Goal: Task Accomplishment & Management: Manage account settings

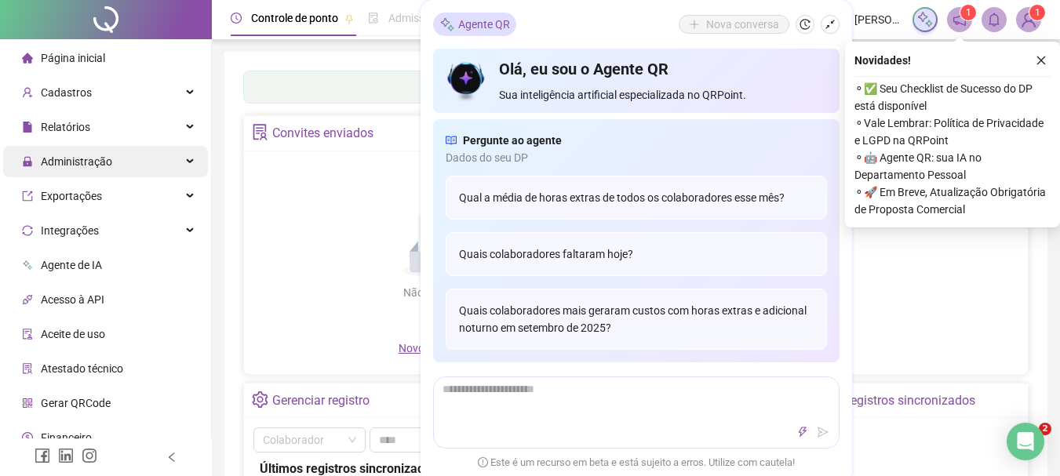
click at [187, 162] on icon at bounding box center [191, 162] width 8 height 0
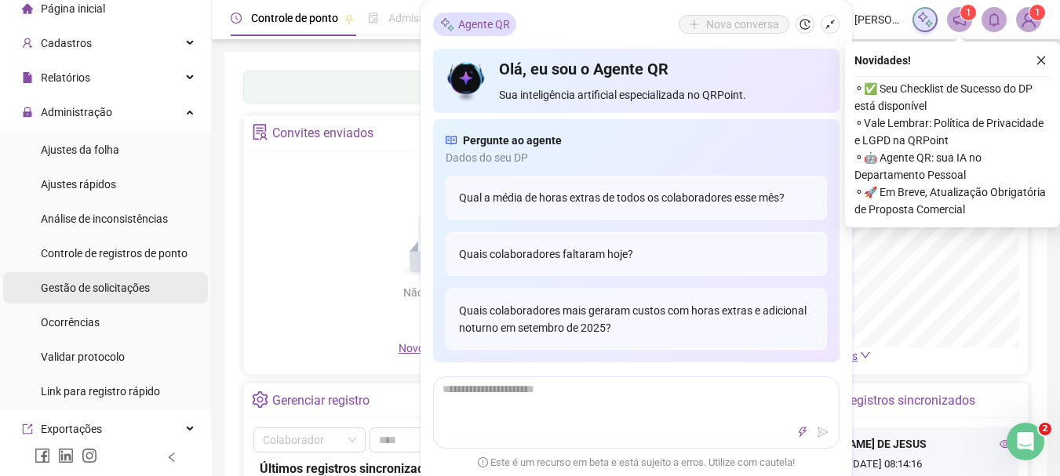
click at [93, 293] on span "Gestão de solicitações" at bounding box center [95, 288] width 109 height 13
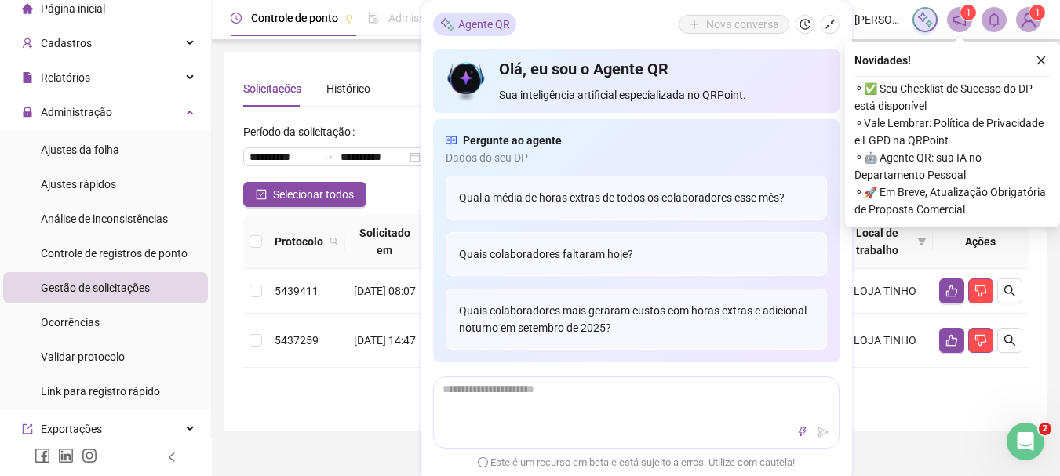
click at [831, 27] on icon "shrink" at bounding box center [829, 24] width 11 height 11
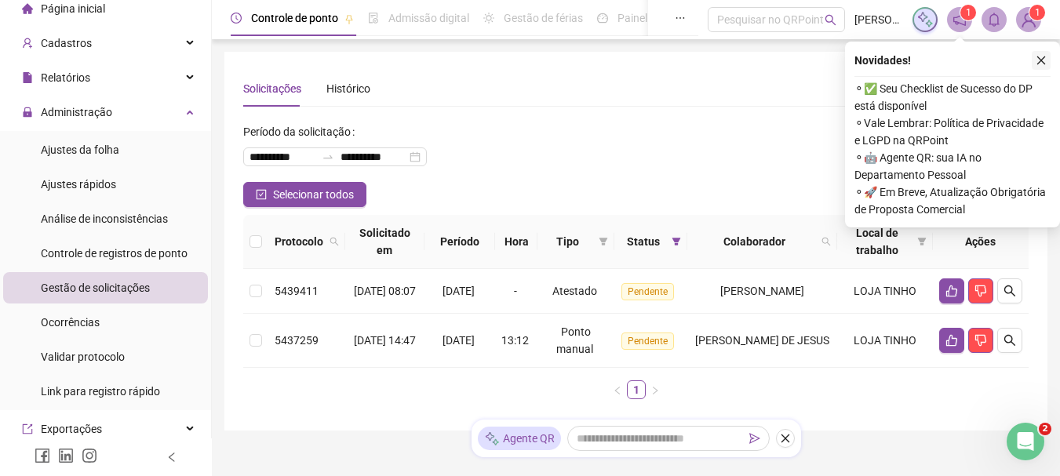
click at [1043, 59] on icon "close" at bounding box center [1040, 60] width 11 height 11
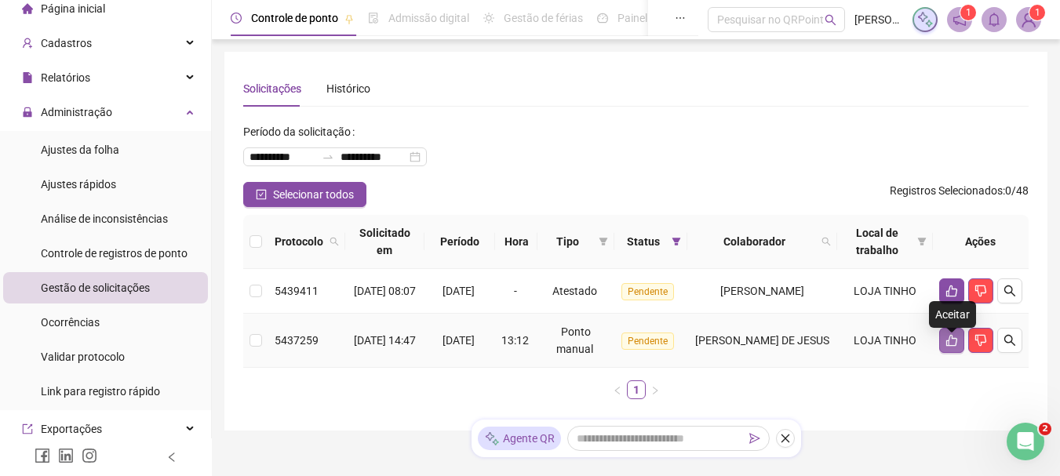
click at [954, 353] on button "button" at bounding box center [951, 340] width 25 height 25
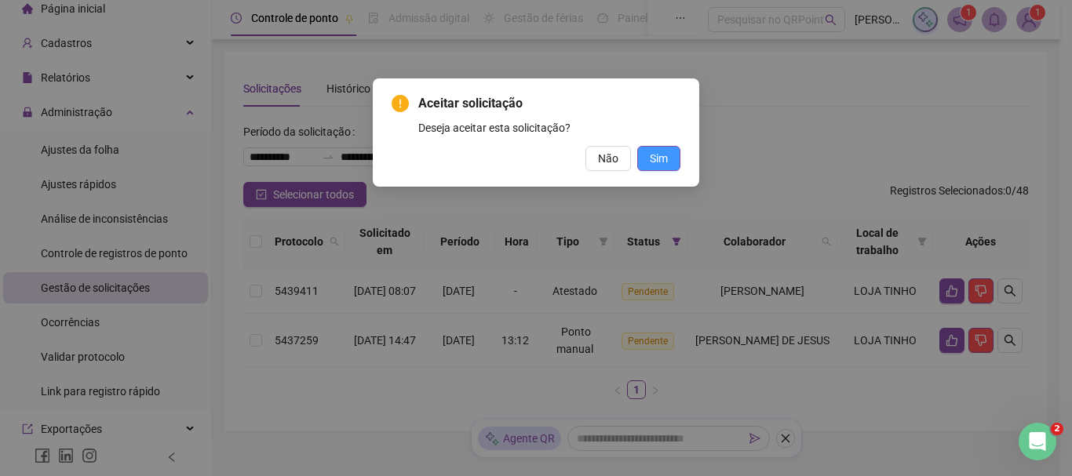
click at [653, 161] on span "Sim" at bounding box center [658, 158] width 18 height 17
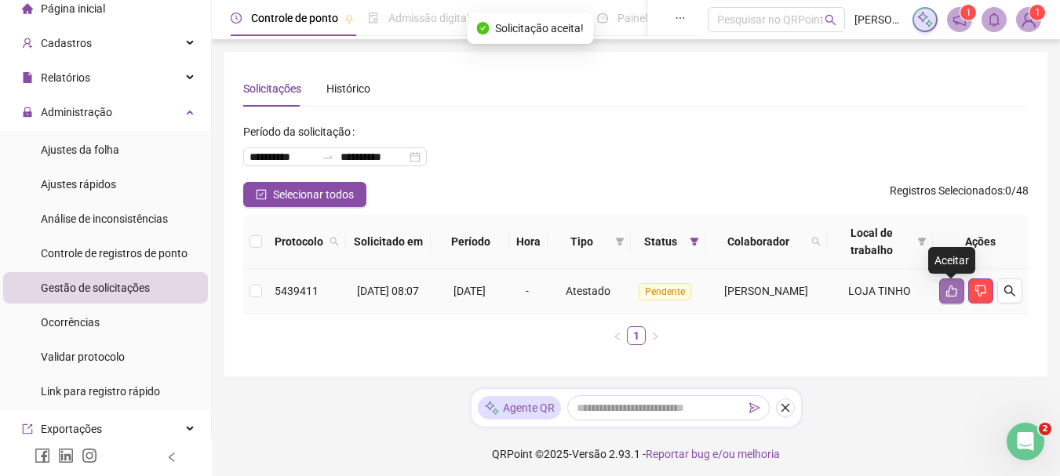
click at [946, 290] on icon "like" at bounding box center [951, 291] width 13 height 13
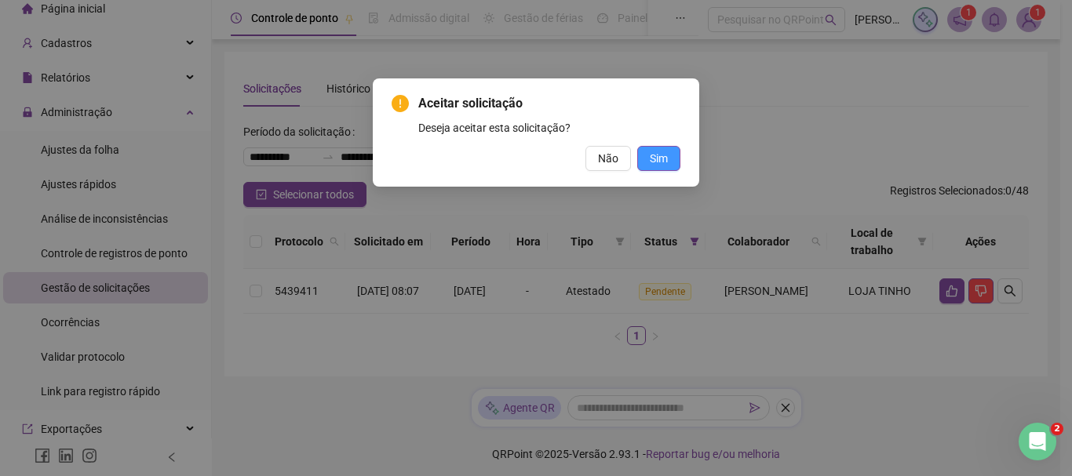
click at [671, 154] on button "Sim" at bounding box center [658, 158] width 43 height 25
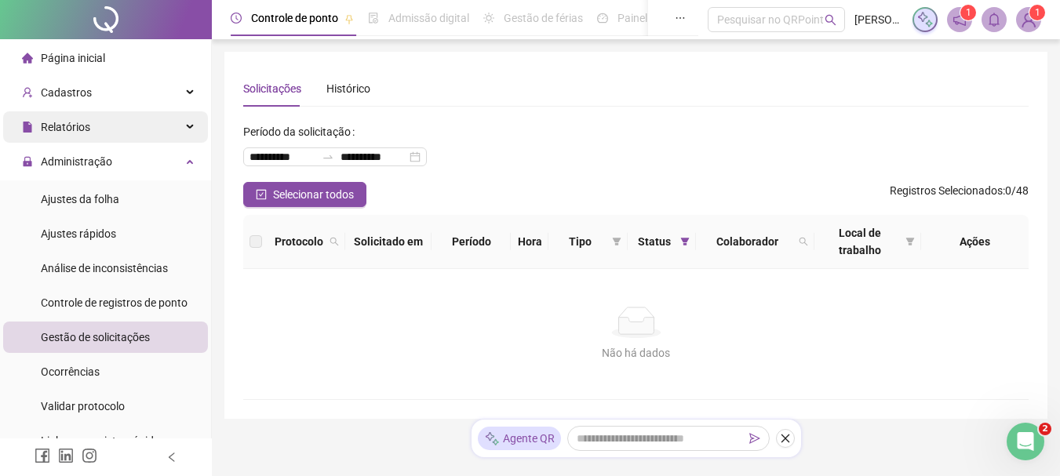
click at [177, 130] on div "Relatórios" at bounding box center [105, 126] width 205 height 31
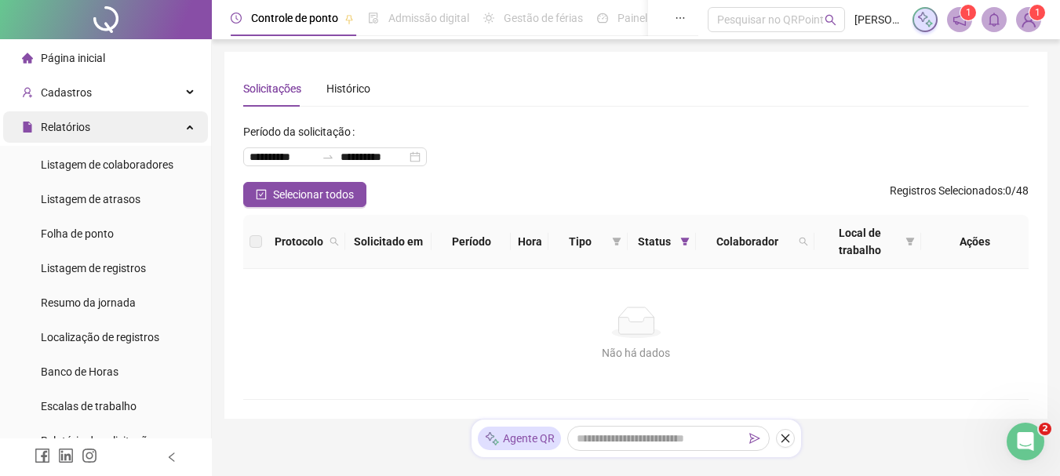
click at [177, 130] on div "Relatórios" at bounding box center [105, 126] width 205 height 31
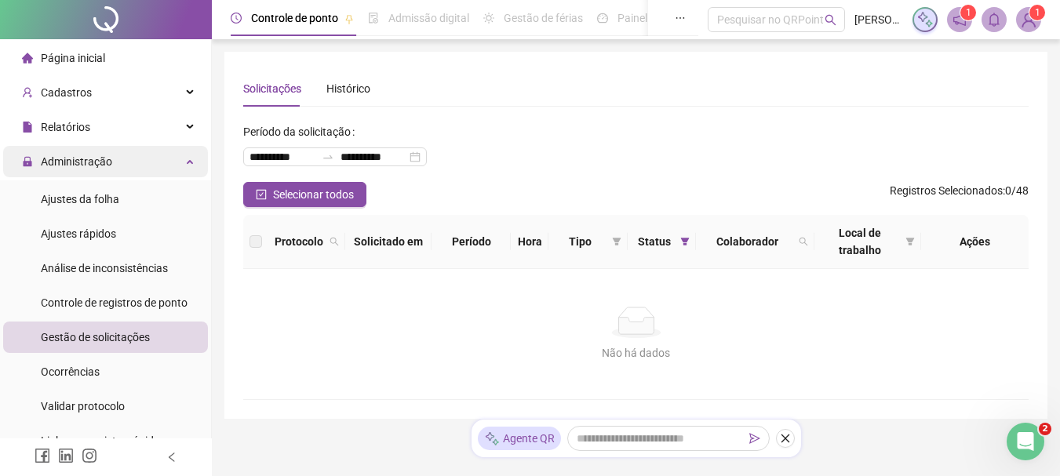
click at [187, 168] on div "Administração" at bounding box center [105, 161] width 205 height 31
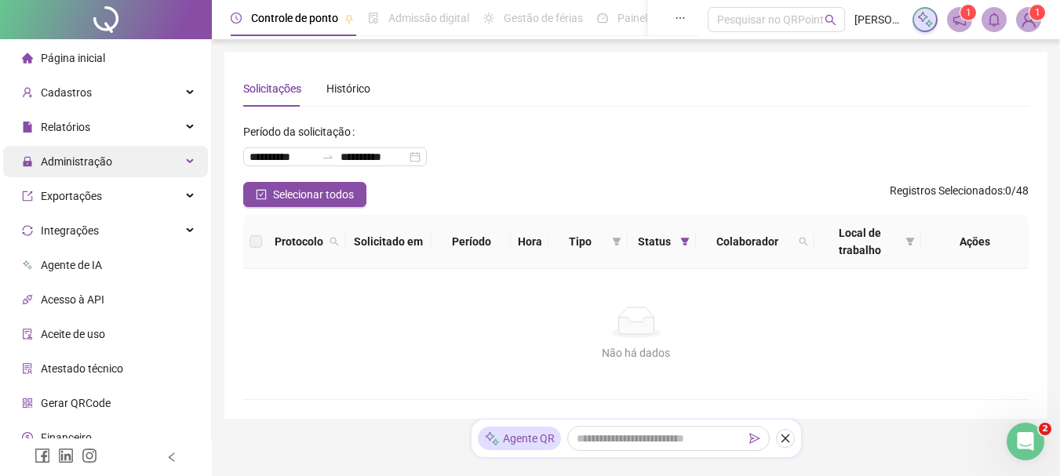
click at [187, 168] on div "Administração" at bounding box center [105, 161] width 205 height 31
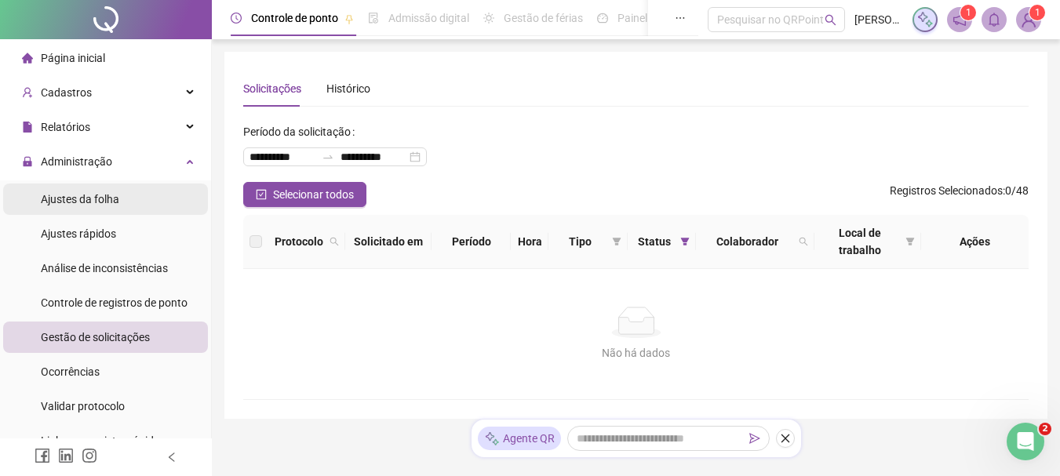
click at [143, 194] on li "Ajustes da folha" at bounding box center [105, 199] width 205 height 31
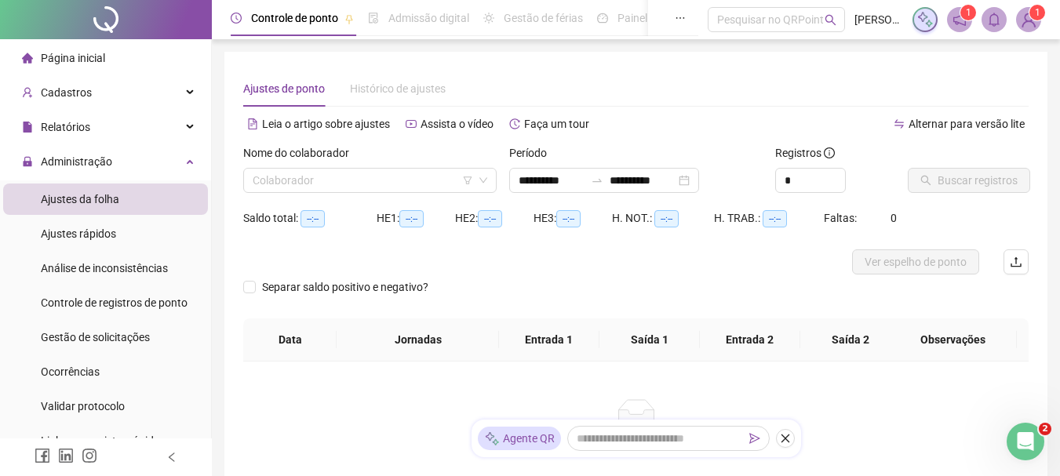
type input "**********"
click at [368, 187] on input "search" at bounding box center [363, 181] width 220 height 24
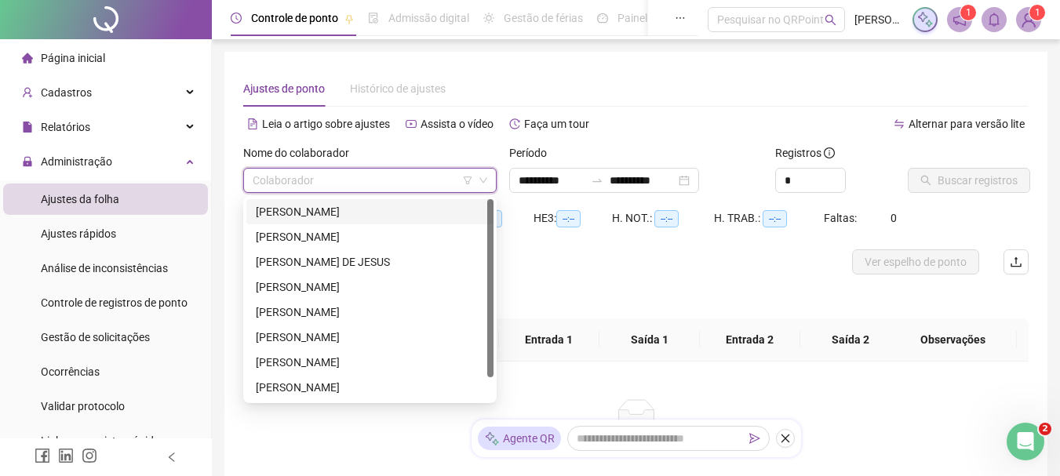
click at [355, 222] on div "[PERSON_NAME] [PERSON_NAME]" at bounding box center [369, 211] width 247 height 25
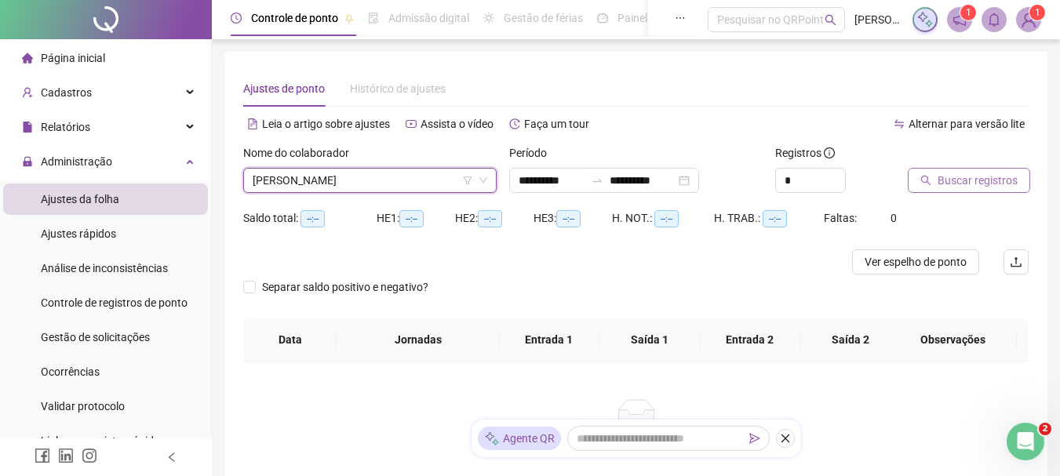
click at [967, 182] on span "Buscar registros" at bounding box center [977, 180] width 80 height 17
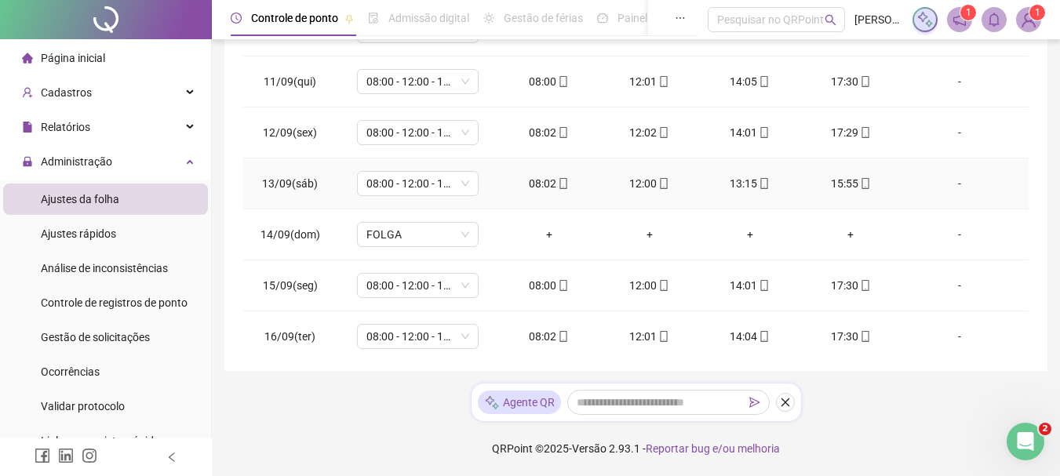
scroll to position [736, 0]
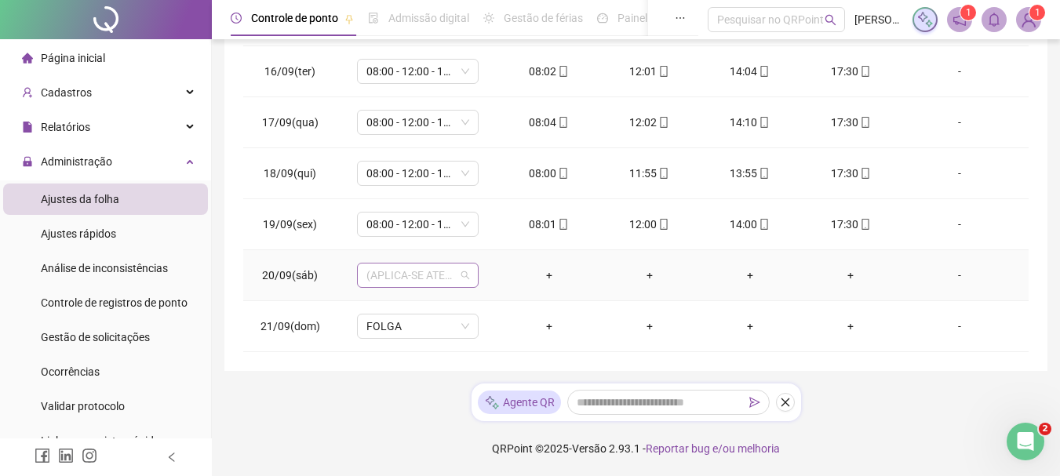
click at [464, 271] on span "(APLICA-SE ATESTADO)" at bounding box center [417, 276] width 103 height 24
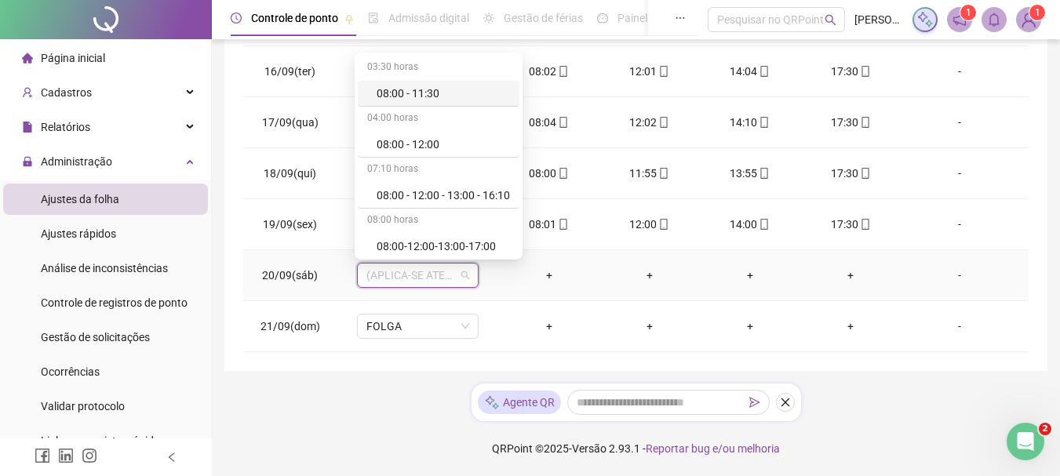
click at [464, 271] on span "(APLICA-SE ATESTADO)" at bounding box center [417, 276] width 103 height 24
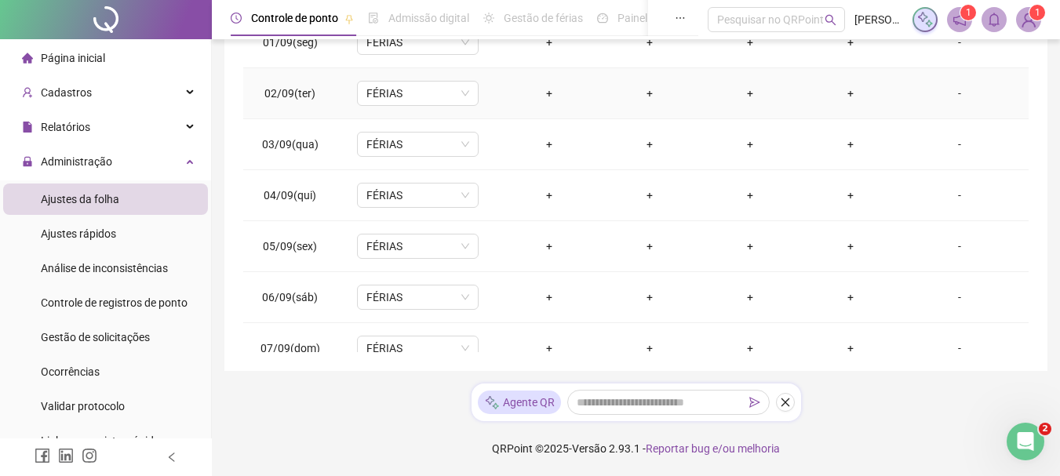
scroll to position [49, 0]
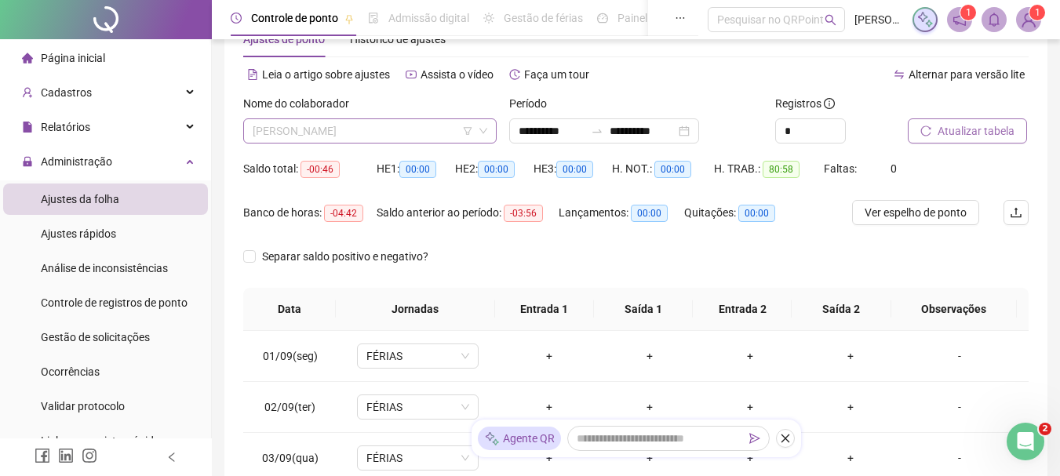
click at [369, 129] on span "[PERSON_NAME] [PERSON_NAME]" at bounding box center [370, 131] width 235 height 24
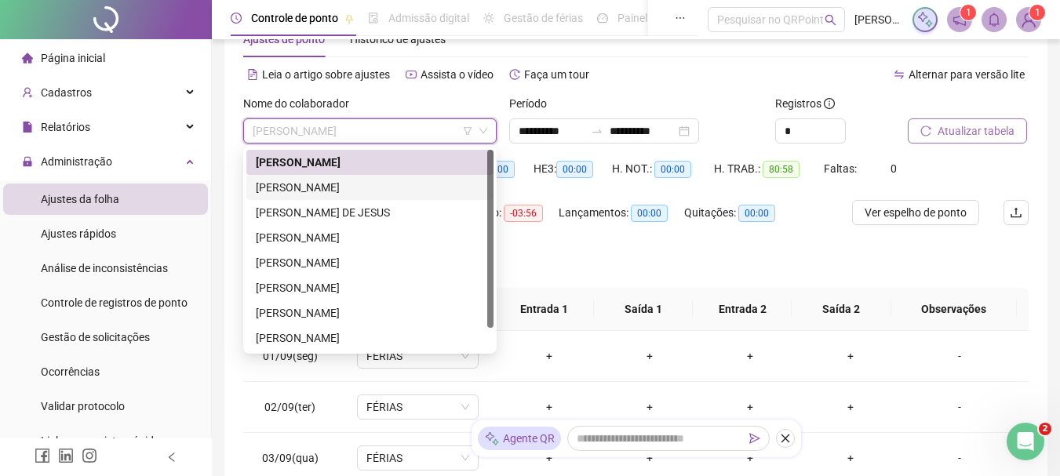
click at [354, 188] on div "[PERSON_NAME] VITÓRIA [PERSON_NAME] [PERSON_NAME]" at bounding box center [370, 187] width 228 height 17
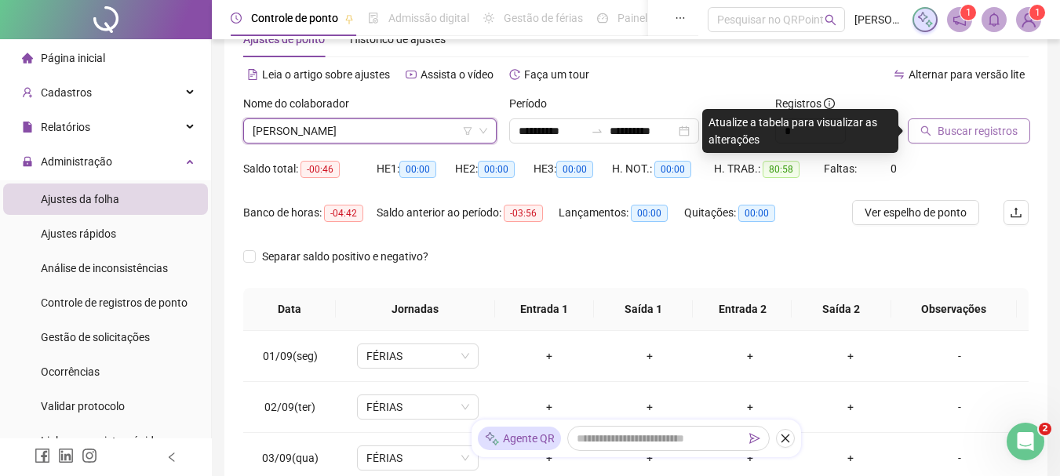
click at [933, 129] on button "Buscar registros" at bounding box center [969, 130] width 122 height 25
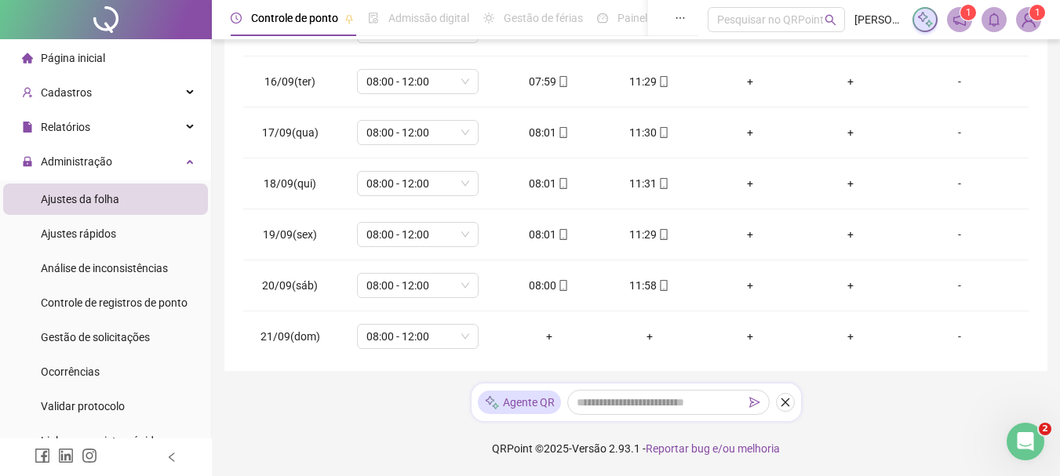
scroll to position [736, 0]
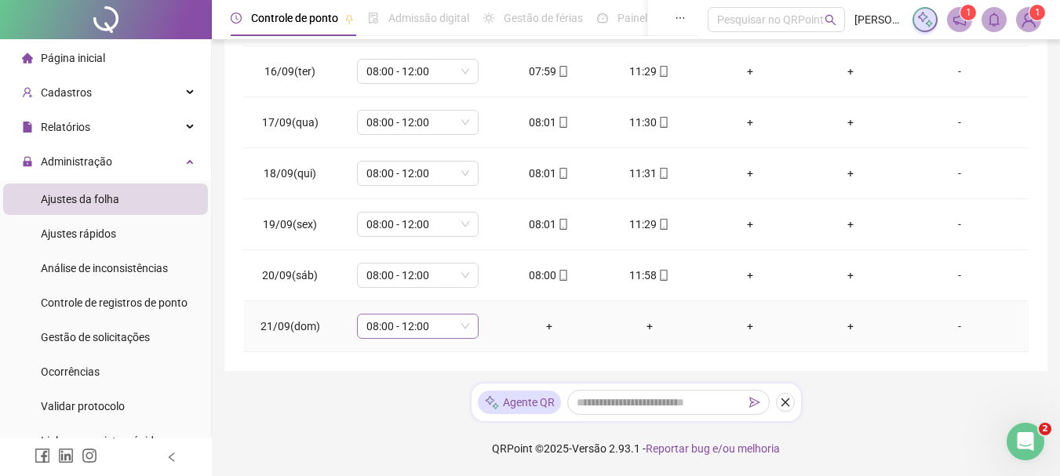
click at [449, 324] on span "08:00 - 12:00" at bounding box center [417, 327] width 103 height 24
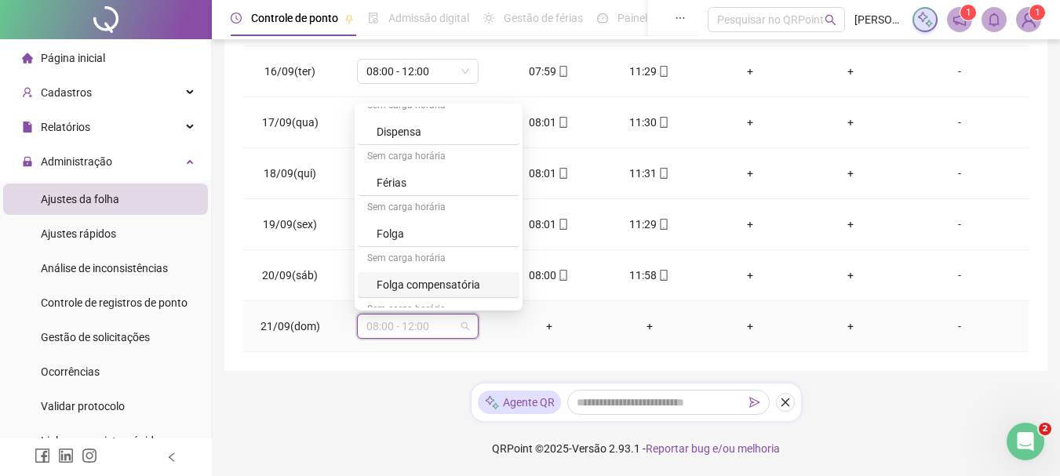
scroll to position [471, 0]
click at [373, 173] on div "Folga" at bounding box center [439, 184] width 162 height 26
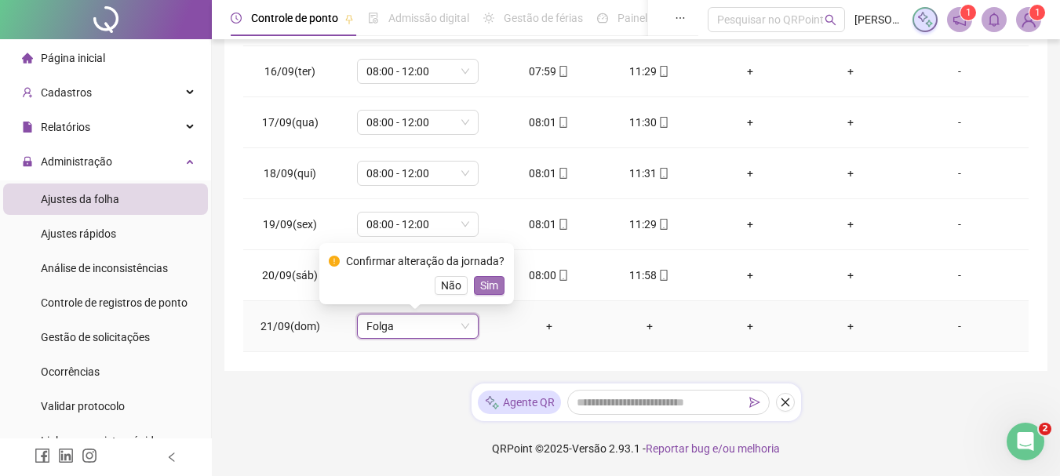
click at [475, 276] on button "Sim" at bounding box center [489, 285] width 31 height 19
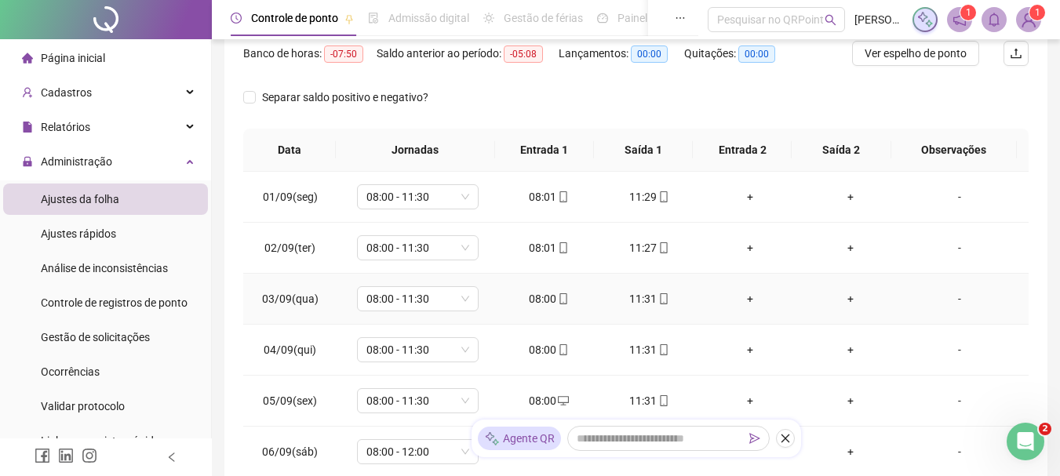
scroll to position [0, 0]
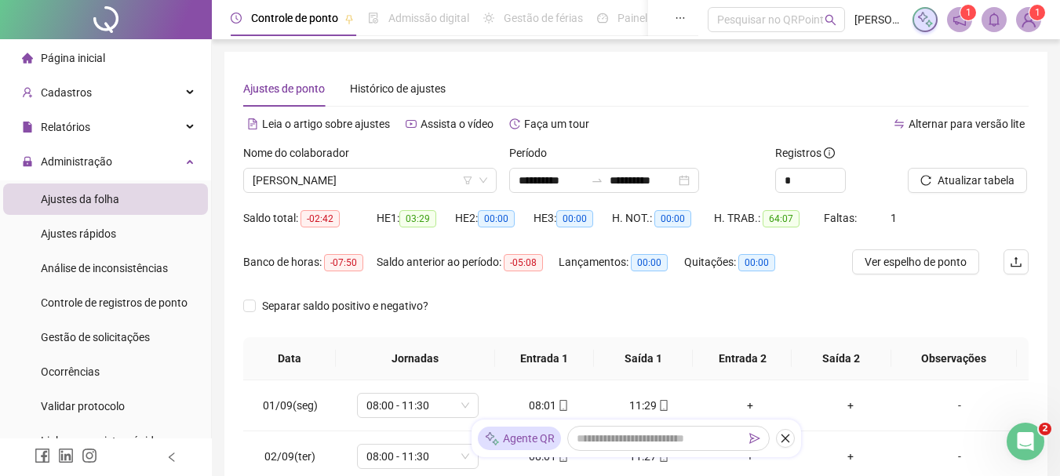
click at [311, 166] on div "Nome do colaborador" at bounding box center [369, 156] width 253 height 24
click at [298, 188] on span "[PERSON_NAME] VITÓRIA [PERSON_NAME] [PERSON_NAME]" at bounding box center [370, 181] width 235 height 24
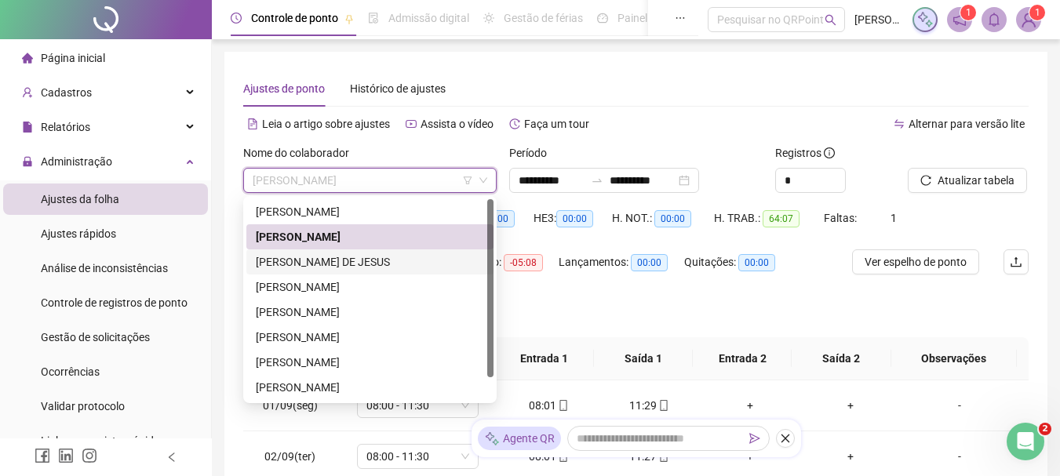
click at [348, 261] on div "[PERSON_NAME] DE [PERSON_NAME]" at bounding box center [370, 261] width 228 height 17
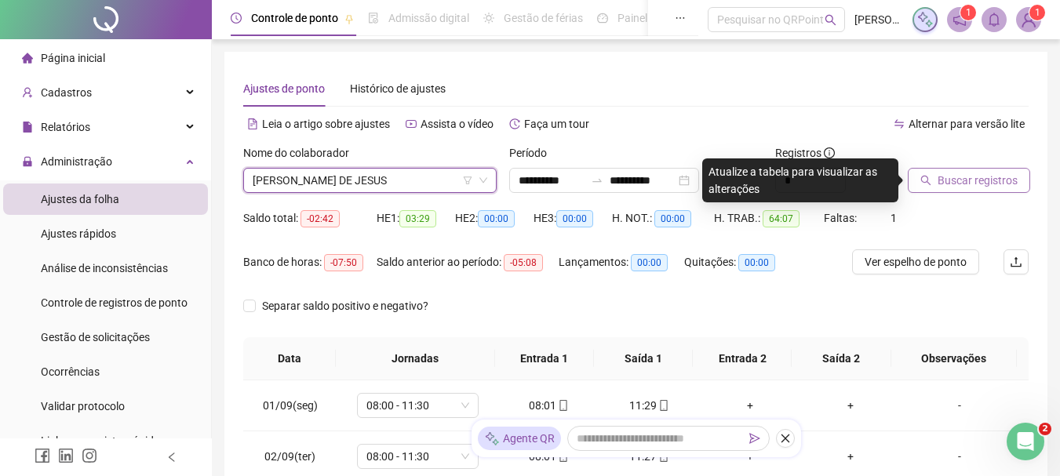
click at [944, 173] on span "Buscar registros" at bounding box center [977, 180] width 80 height 17
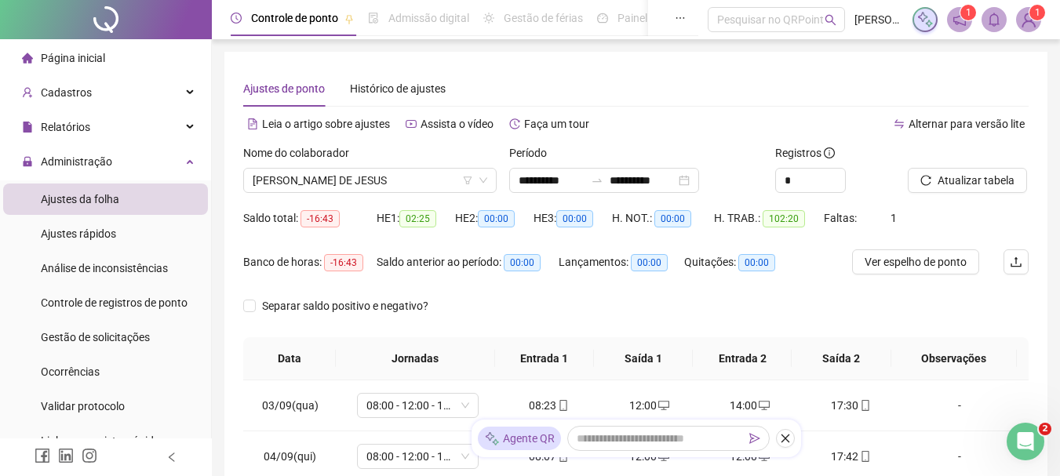
drag, startPoint x: 730, startPoint y: 176, endPoint x: 1050, endPoint y: 114, distance: 326.1
click at [1050, 114] on div "**********" at bounding box center [636, 419] width 848 height 839
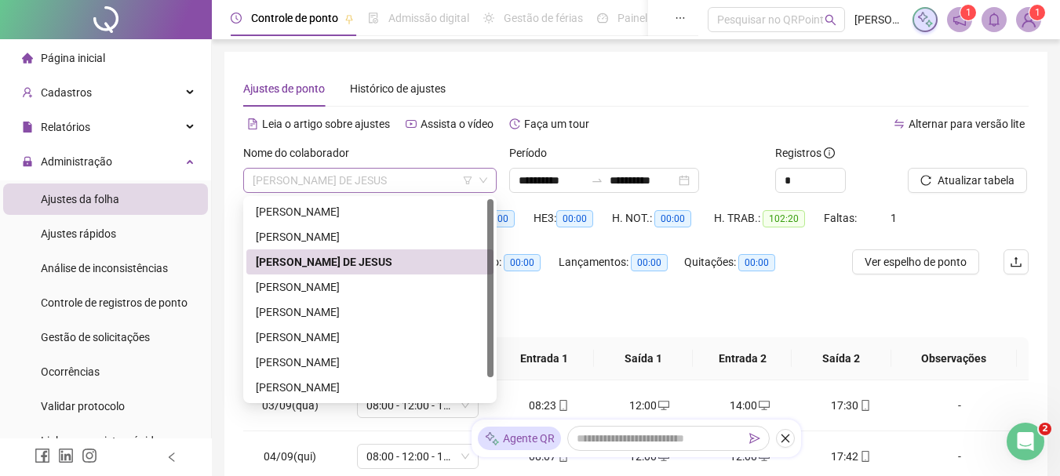
click at [358, 176] on span "[PERSON_NAME] DE [PERSON_NAME]" at bounding box center [370, 181] width 235 height 24
click at [355, 278] on div "[PERSON_NAME]" at bounding box center [369, 287] width 247 height 25
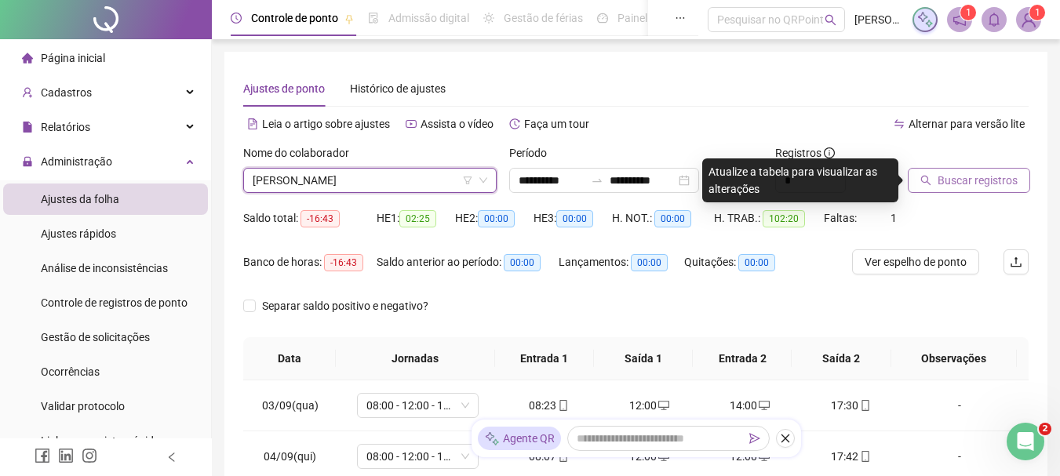
click at [943, 180] on span "Buscar registros" at bounding box center [977, 180] width 80 height 17
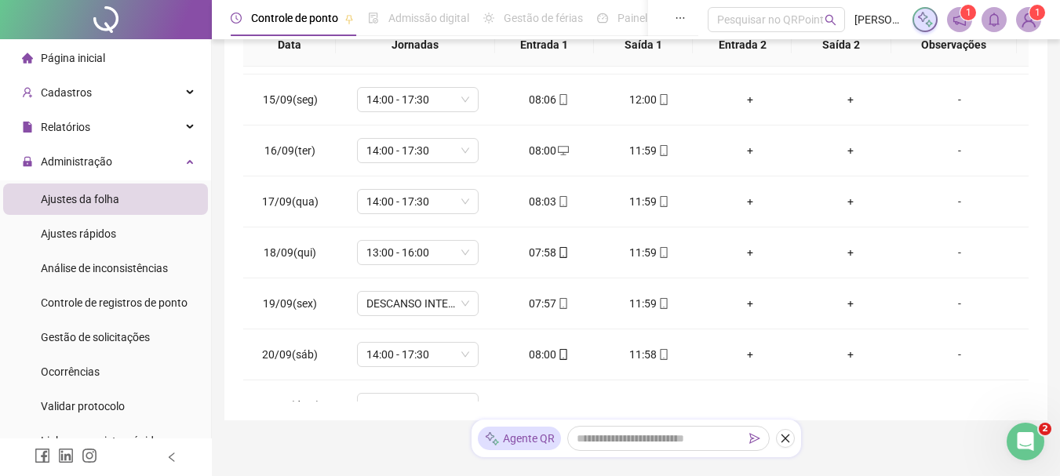
scroll to position [736, 0]
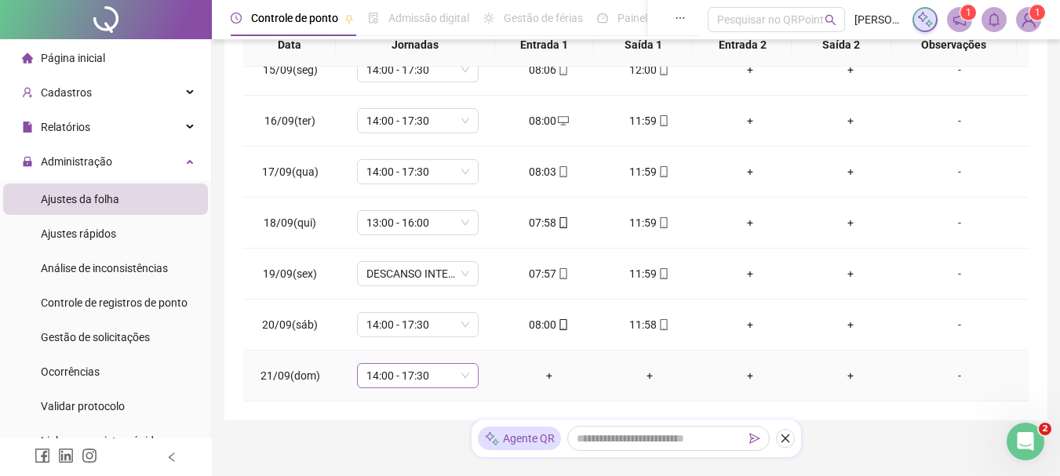
click at [421, 376] on span "14:00 - 17:30" at bounding box center [417, 376] width 103 height 24
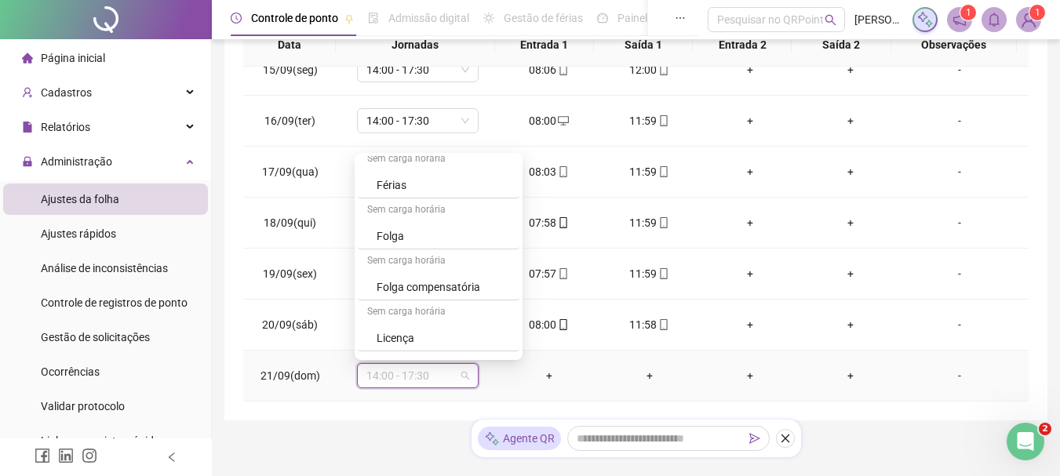
scroll to position [471, 0]
click at [413, 231] on div "Folga" at bounding box center [443, 232] width 133 height 17
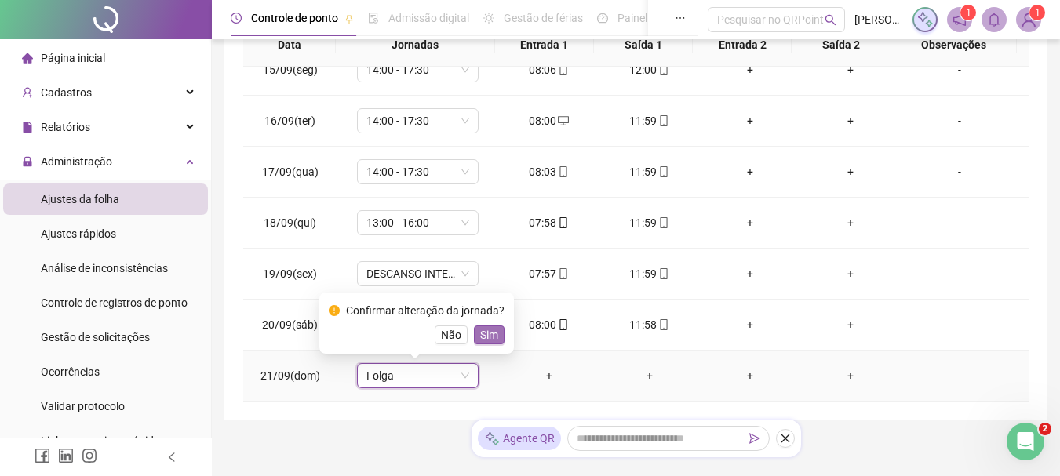
click at [474, 333] on button "Sim" at bounding box center [489, 335] width 31 height 19
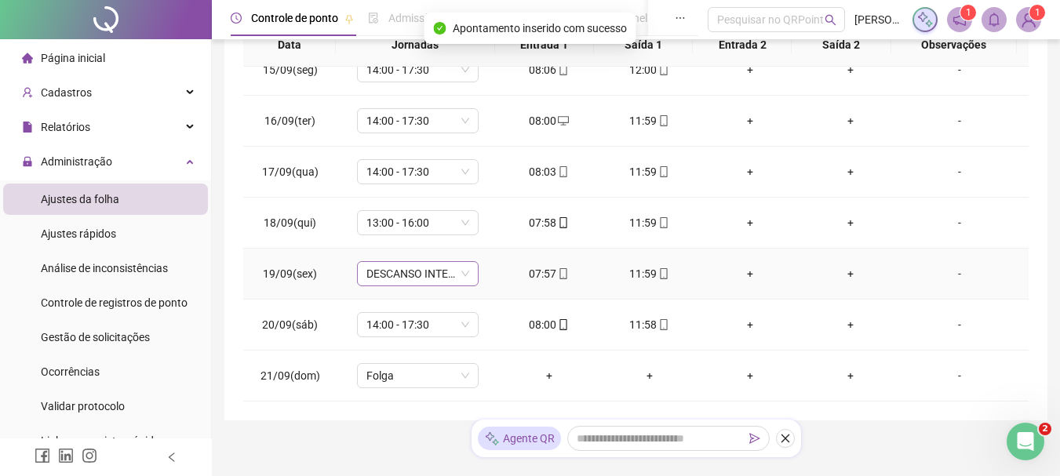
click at [435, 275] on span "DESCANSO INTER-JORNADA" at bounding box center [417, 274] width 103 height 24
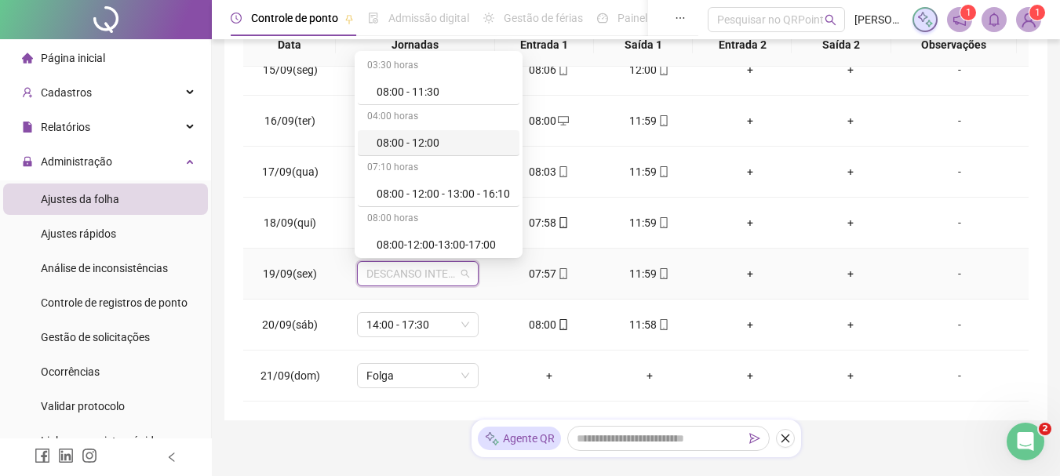
click at [408, 135] on div "08:00 - 12:00" at bounding box center [443, 142] width 133 height 17
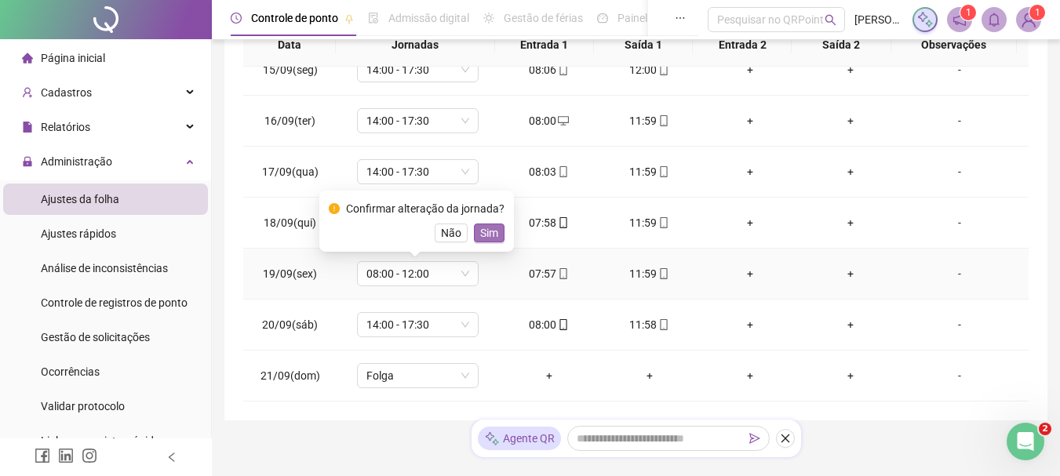
click at [490, 233] on span "Sim" at bounding box center [489, 232] width 18 height 17
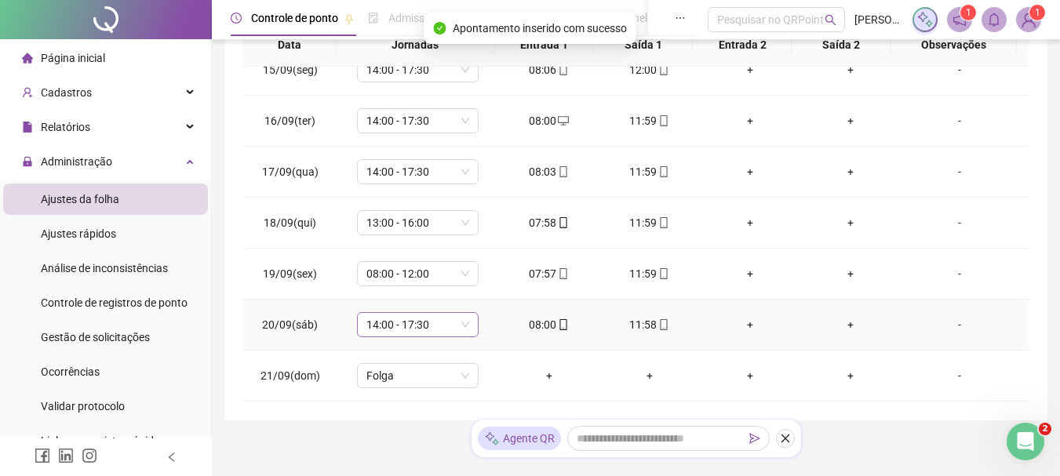
click at [415, 335] on span "14:00 - 17:30" at bounding box center [417, 325] width 103 height 24
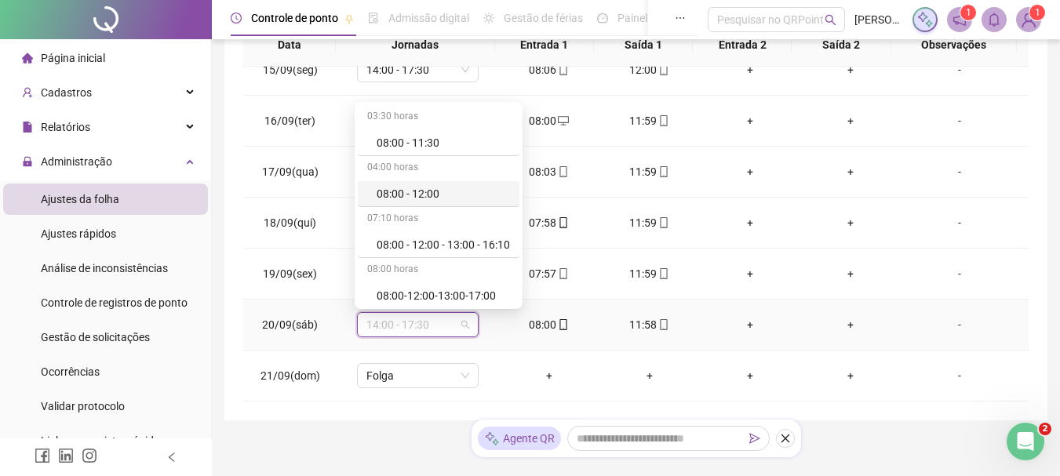
click at [431, 190] on div "08:00 - 12:00" at bounding box center [443, 193] width 133 height 17
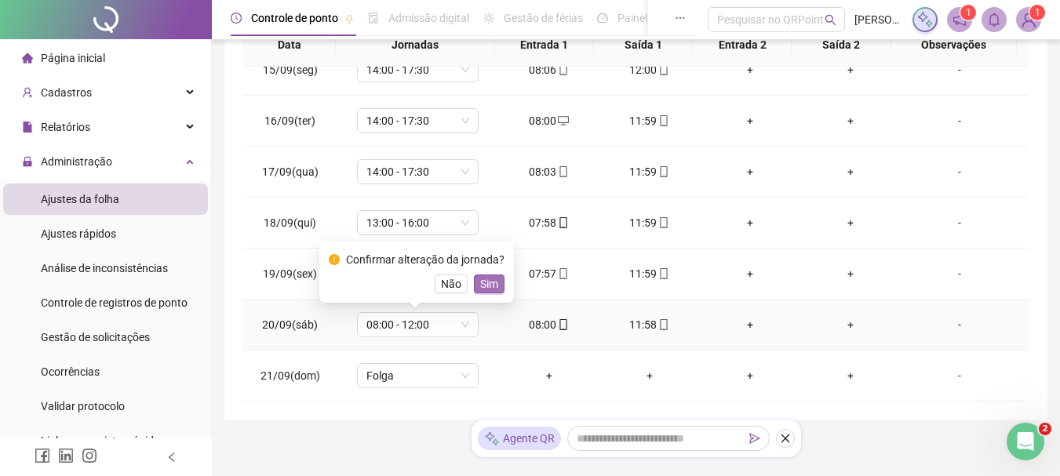
click at [483, 286] on span "Sim" at bounding box center [489, 283] width 18 height 17
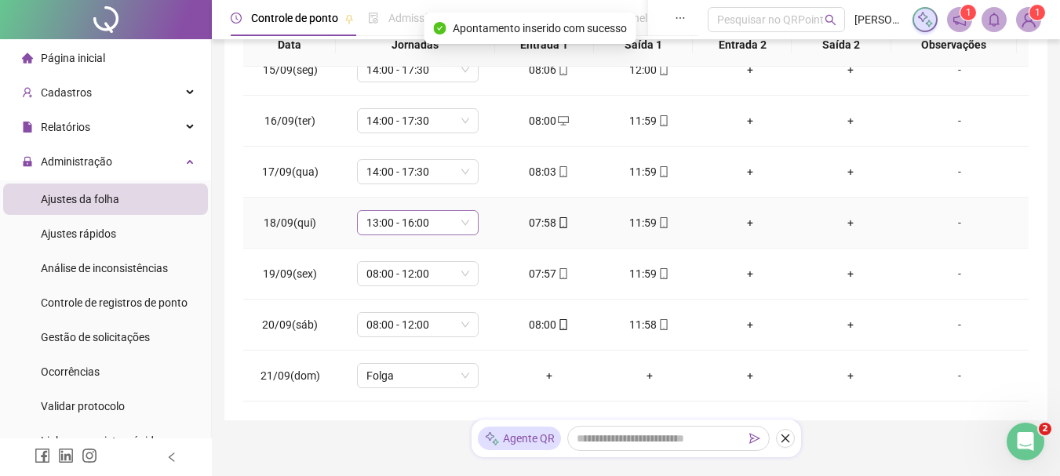
click at [427, 218] on span "13:00 - 16:00" at bounding box center [417, 223] width 103 height 24
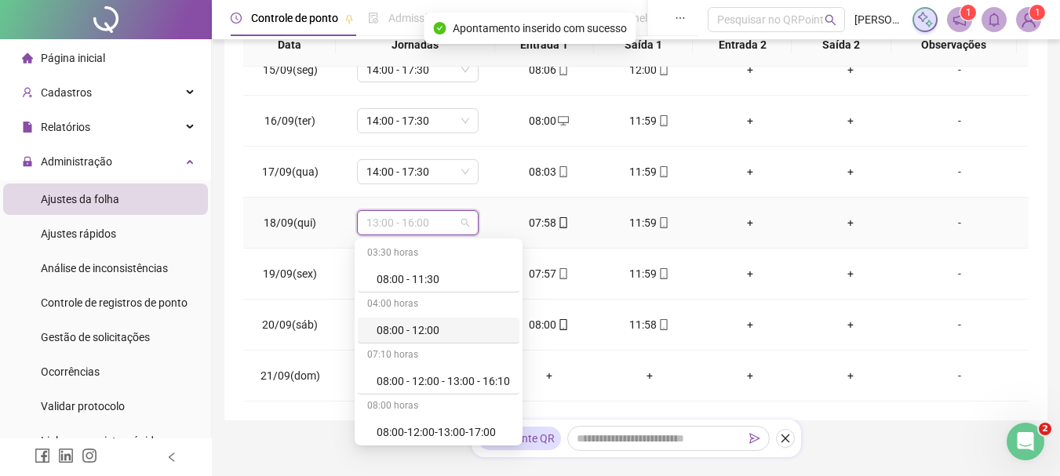
click at [436, 329] on div "08:00 - 12:00" at bounding box center [443, 330] width 133 height 17
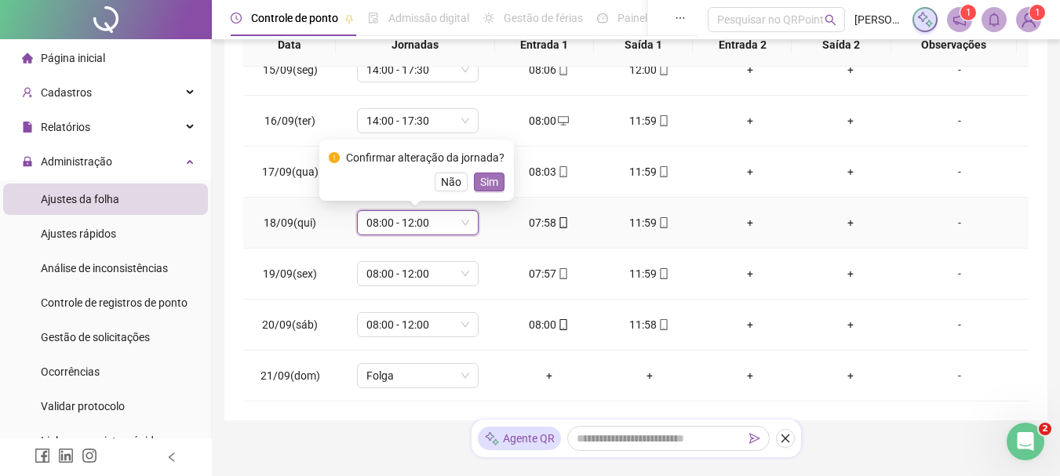
click at [480, 176] on span "Sim" at bounding box center [489, 181] width 18 height 17
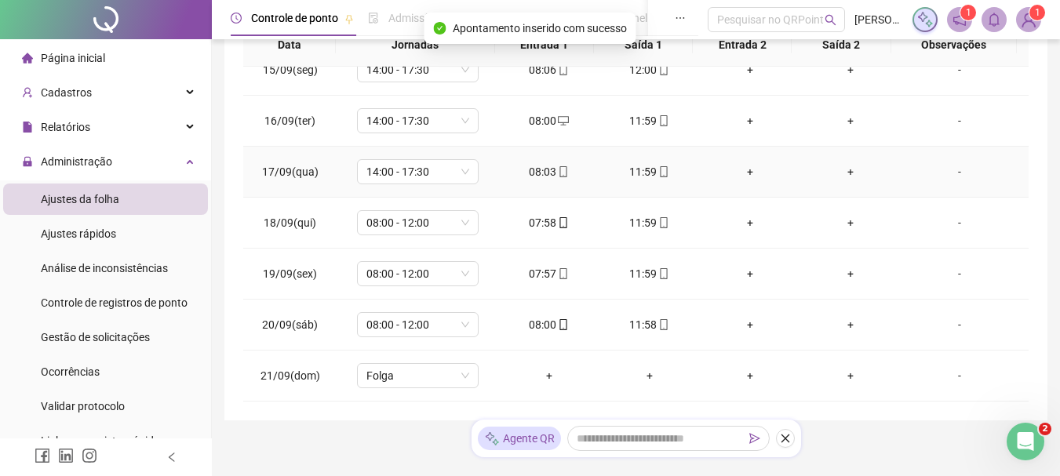
scroll to position [657, 0]
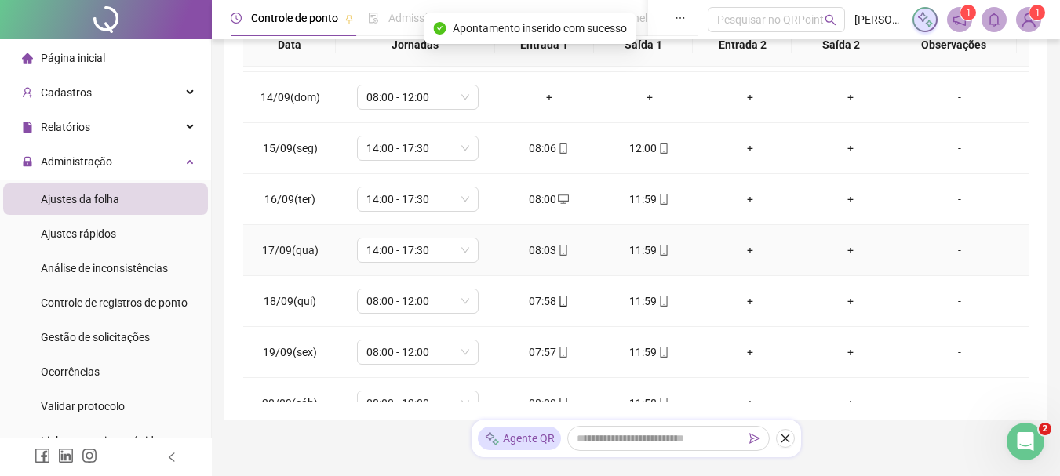
click at [432, 264] on td "14:00 - 17:30" at bounding box center [418, 250] width 162 height 51
click at [438, 251] on span "14:00 - 17:30" at bounding box center [417, 250] width 103 height 24
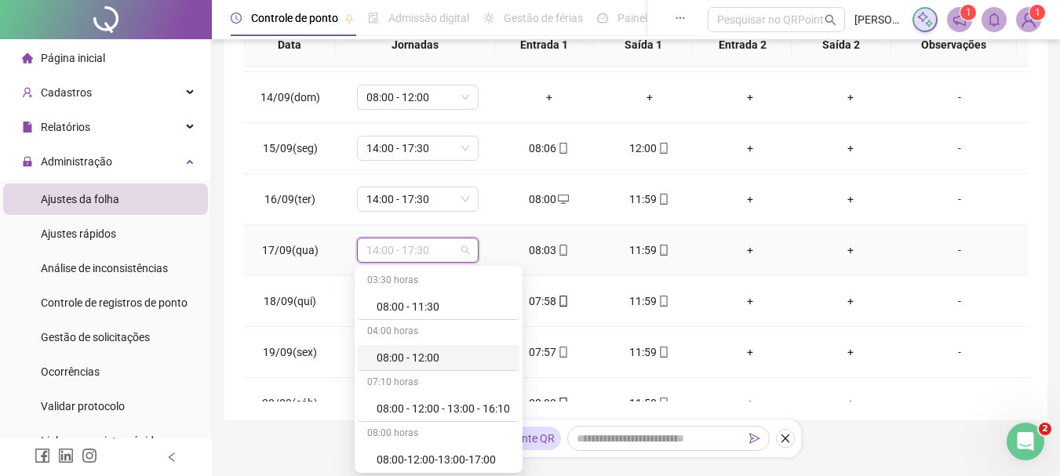
click at [428, 353] on div "08:00 - 12:00" at bounding box center [443, 357] width 133 height 17
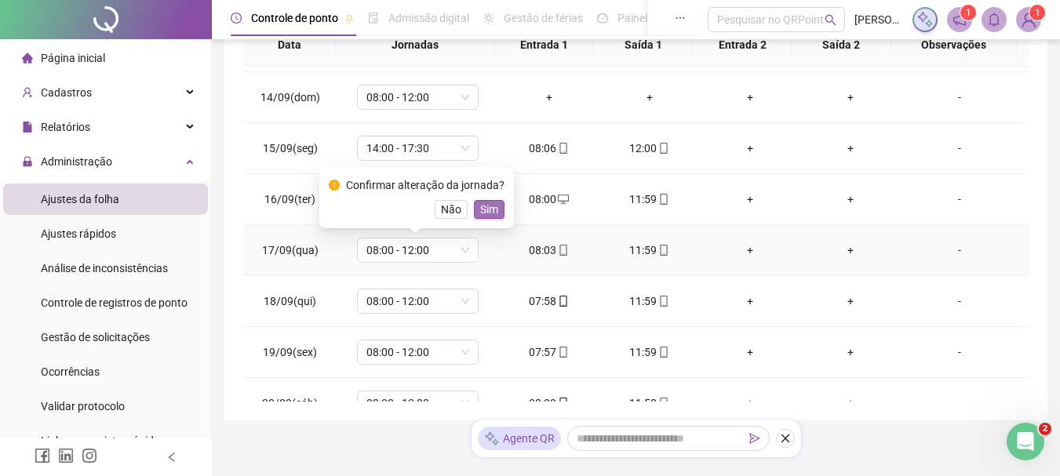
click at [490, 208] on span "Sim" at bounding box center [489, 209] width 18 height 17
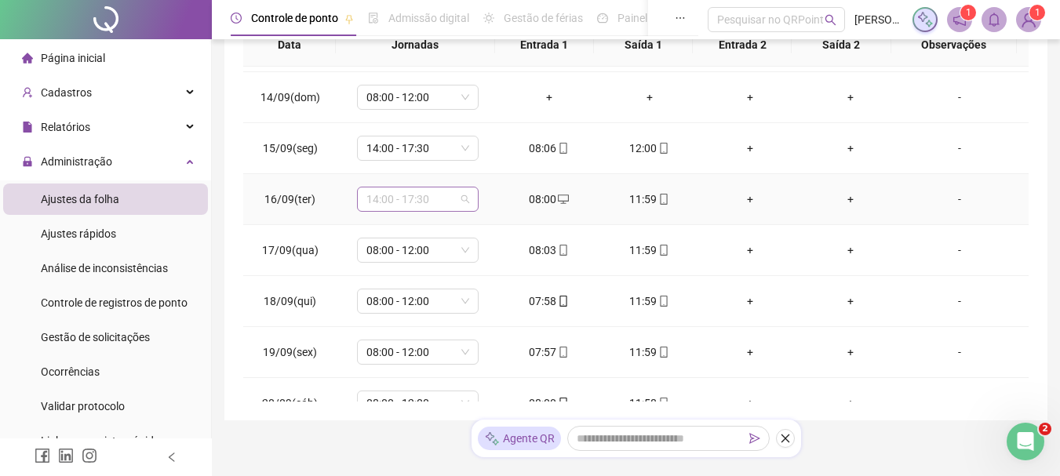
click at [431, 206] on span "14:00 - 17:30" at bounding box center [417, 199] width 103 height 24
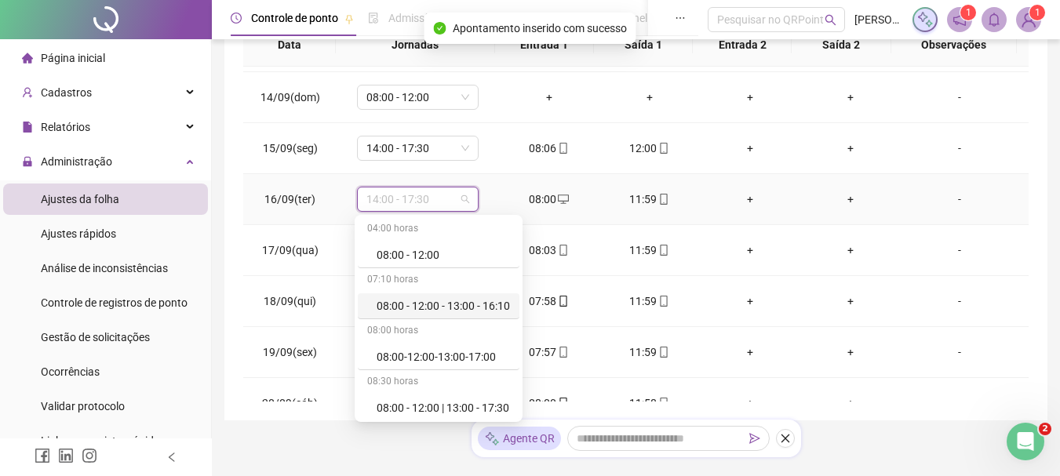
scroll to position [0, 0]
click at [428, 294] on div "08:00 - 12:00" at bounding box center [439, 307] width 162 height 26
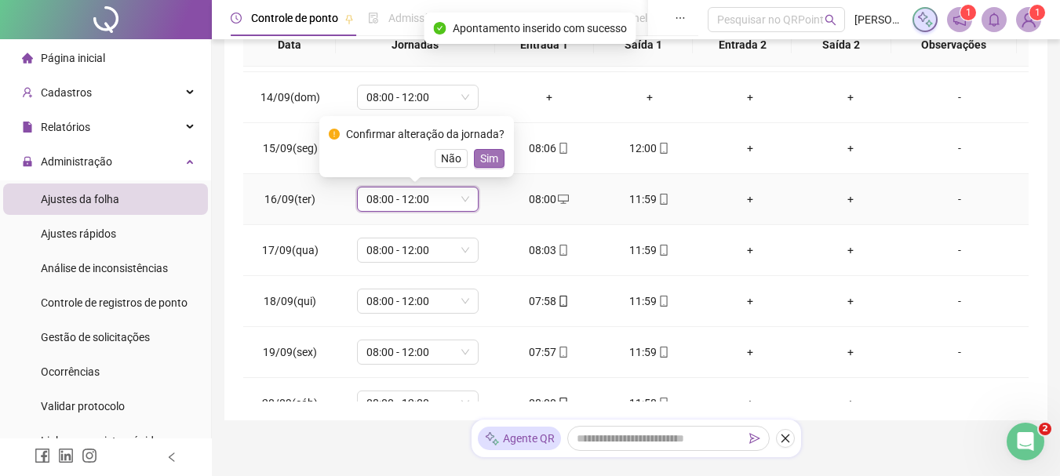
click at [483, 166] on span "Sim" at bounding box center [489, 158] width 18 height 17
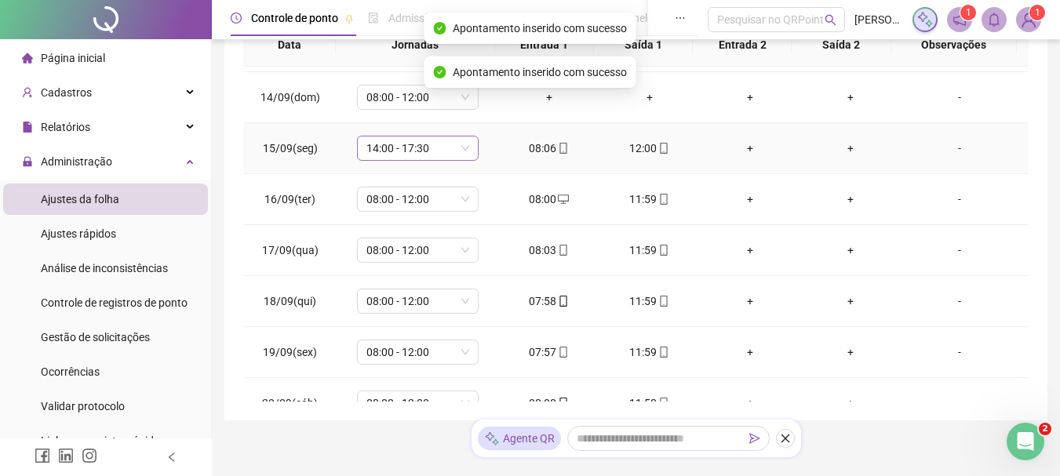
click at [397, 147] on span "14:00 - 17:30" at bounding box center [417, 148] width 103 height 24
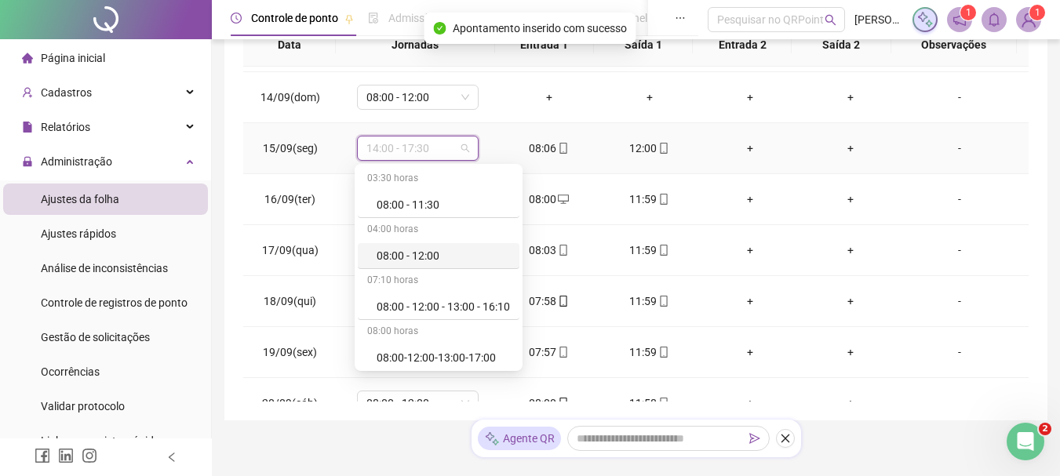
click at [468, 251] on div "08:00 - 12:00" at bounding box center [443, 255] width 133 height 17
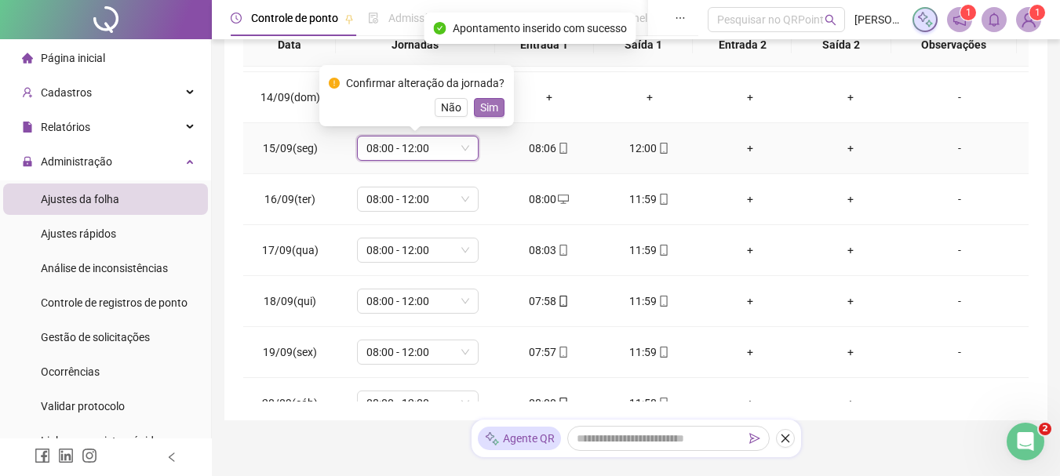
click at [499, 111] on button "Sim" at bounding box center [489, 107] width 31 height 19
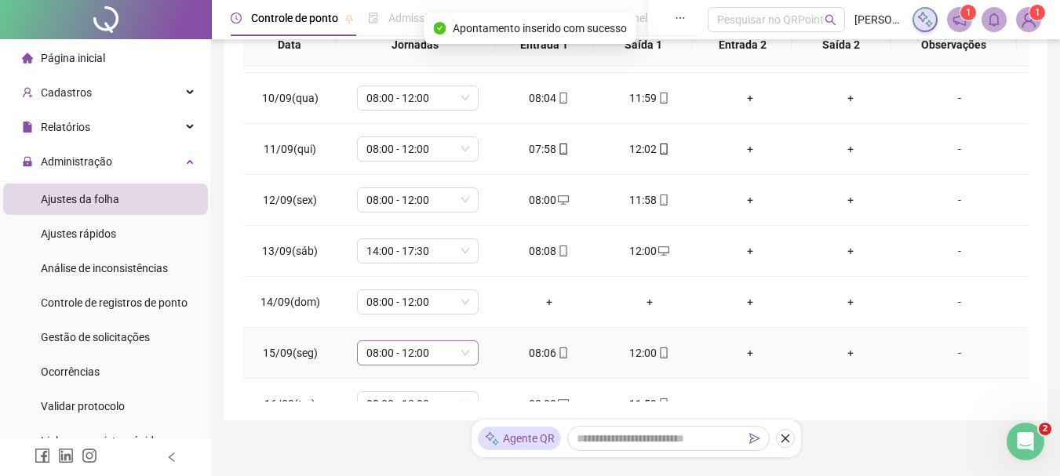
scroll to position [422, 0]
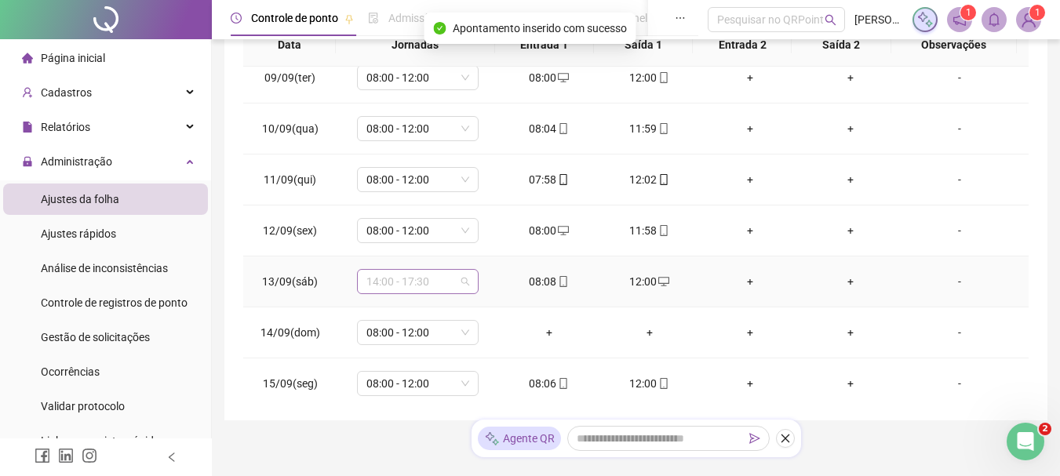
click at [404, 278] on span "14:00 - 17:30" at bounding box center [417, 282] width 103 height 24
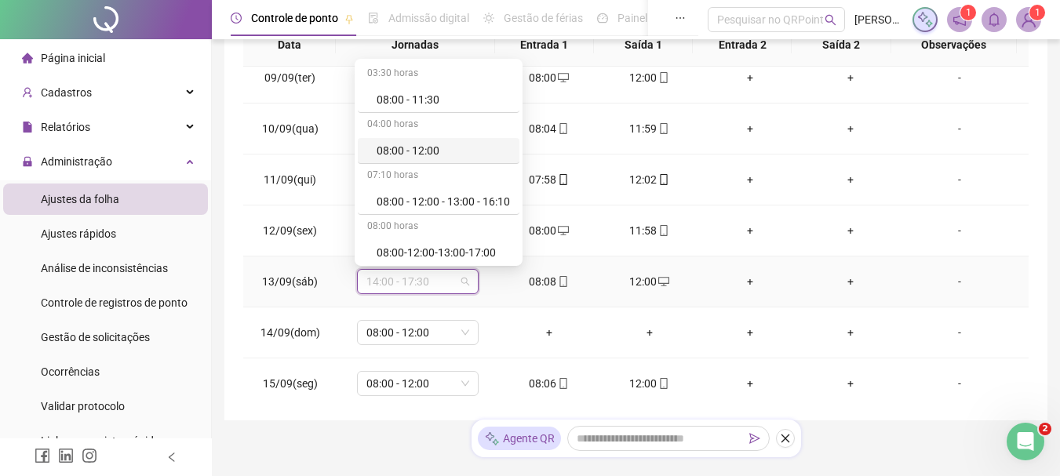
click at [402, 145] on div "08:00 - 12:00" at bounding box center [443, 150] width 133 height 17
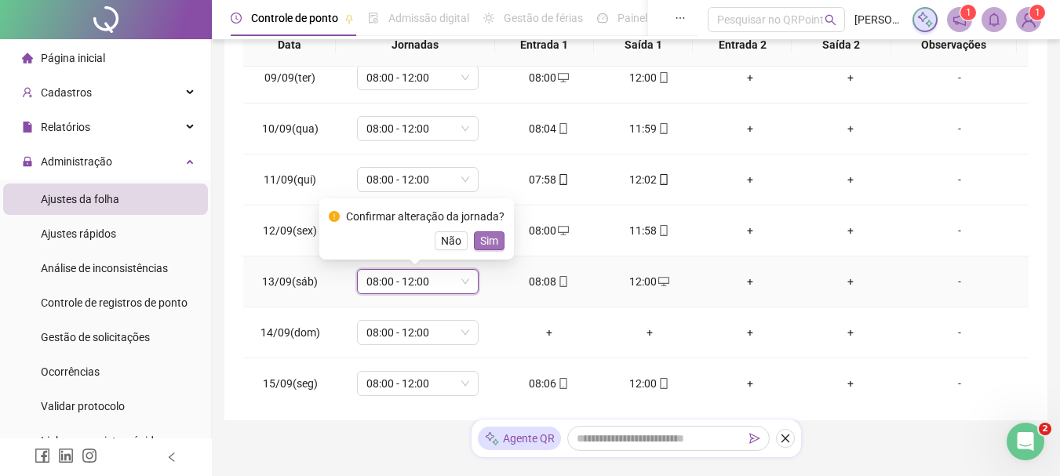
click at [491, 239] on span "Sim" at bounding box center [489, 240] width 18 height 17
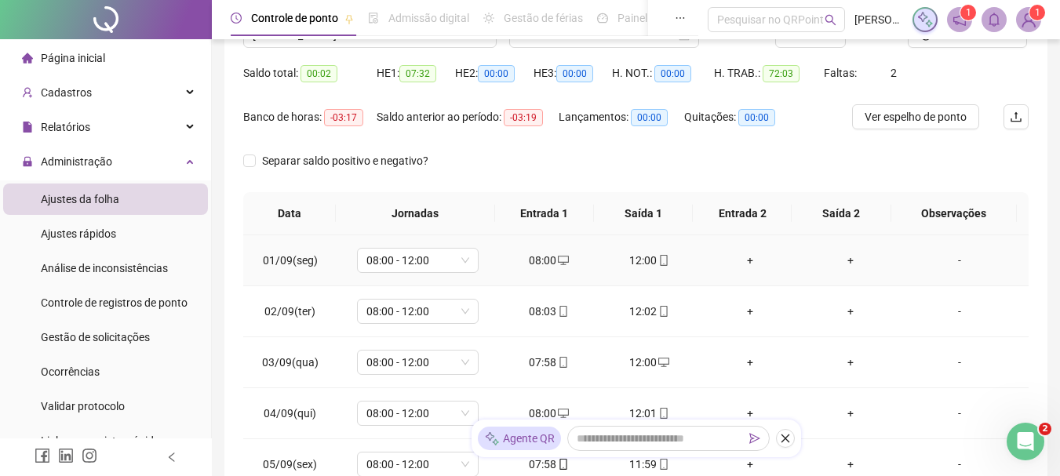
scroll to position [0, 0]
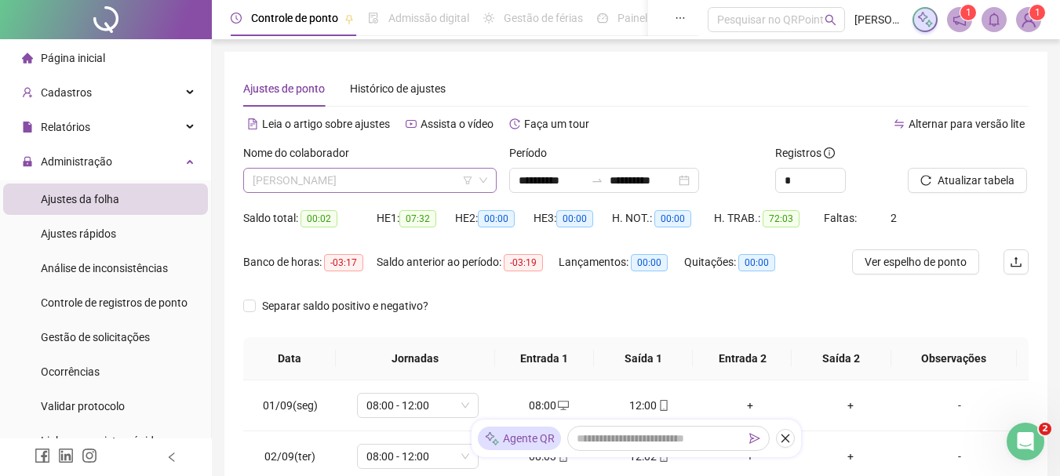
click at [423, 192] on div "[PERSON_NAME]" at bounding box center [369, 180] width 253 height 25
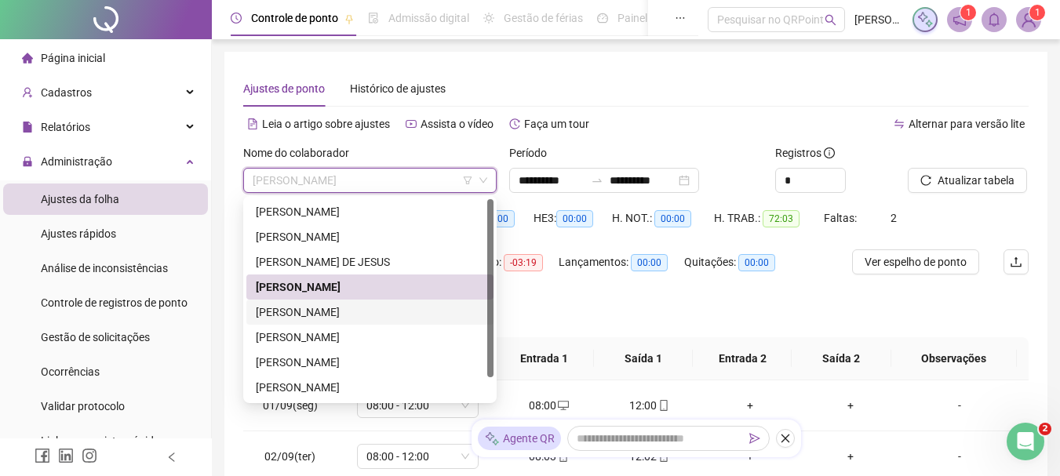
click at [337, 300] on div "[PERSON_NAME]" at bounding box center [369, 312] width 247 height 25
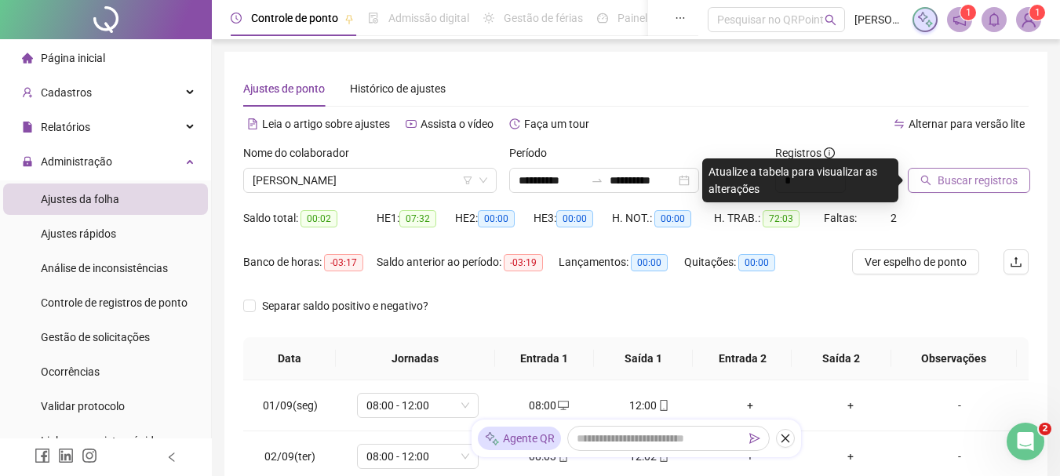
click at [950, 173] on span "Buscar registros" at bounding box center [977, 180] width 80 height 17
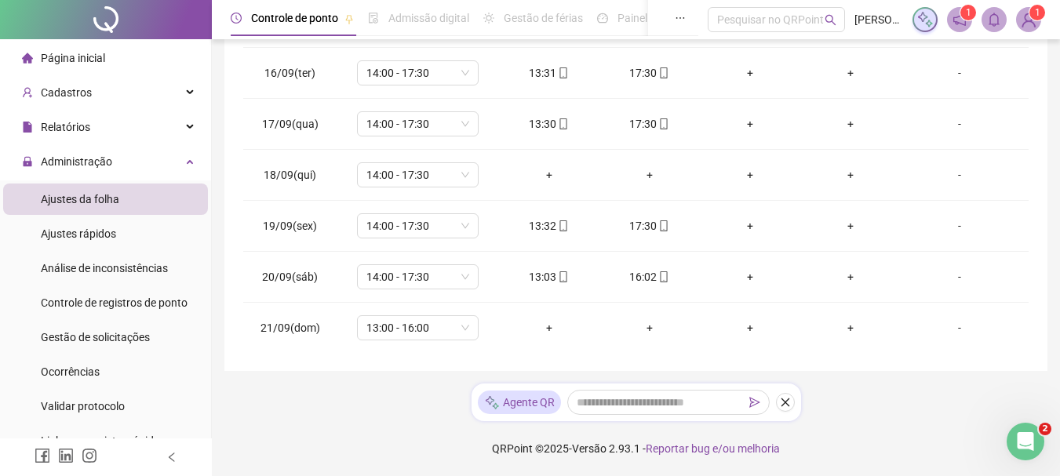
scroll to position [736, 0]
click at [415, 321] on span "13:00 - 16:00" at bounding box center [417, 327] width 103 height 24
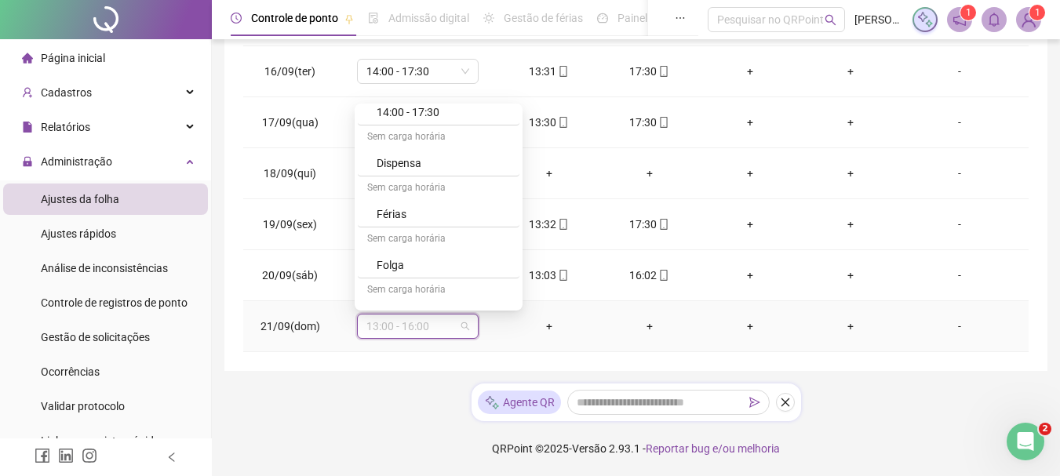
scroll to position [392, 0]
click at [402, 250] on div "Folga" at bounding box center [439, 262] width 162 height 26
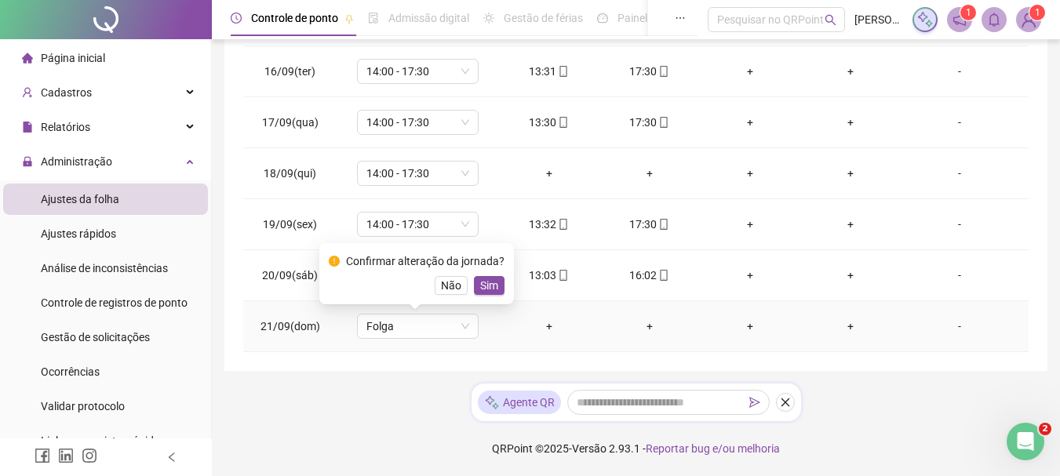
click at [495, 278] on button "Sim" at bounding box center [489, 285] width 31 height 19
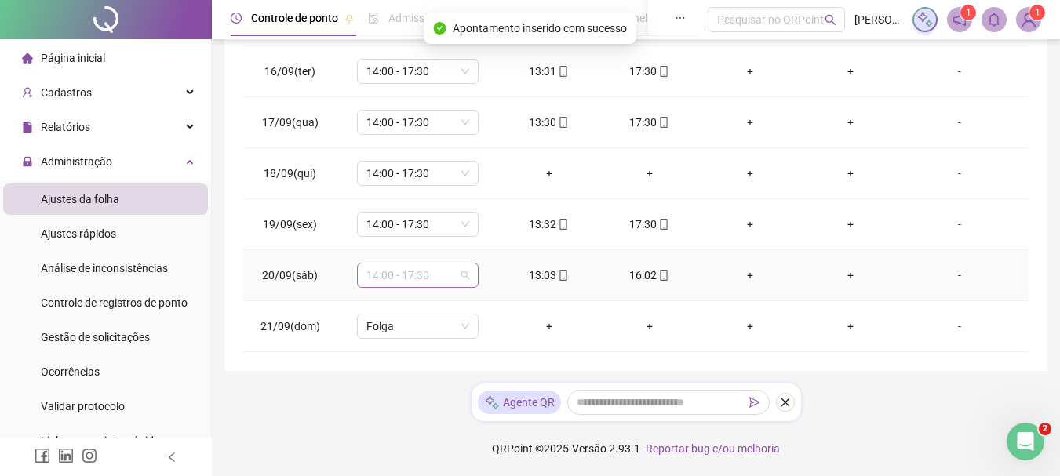
click at [453, 282] on span "14:00 - 17:30" at bounding box center [417, 276] width 103 height 24
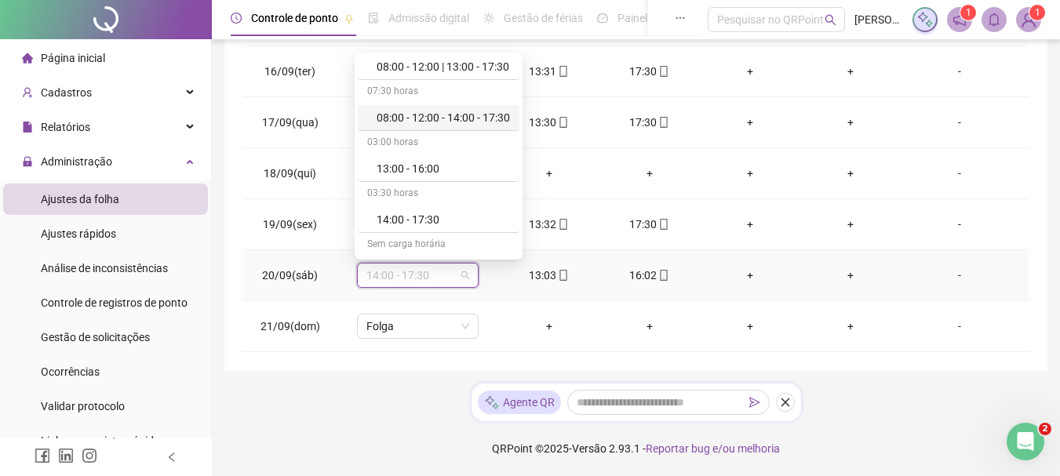
scroll to position [235, 0]
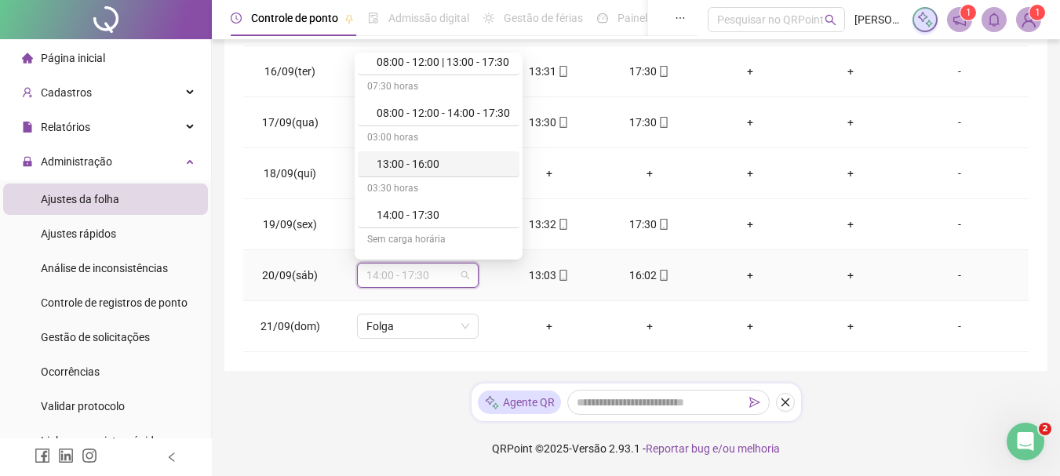
click at [398, 160] on div "13:00 - 16:00" at bounding box center [443, 163] width 133 height 17
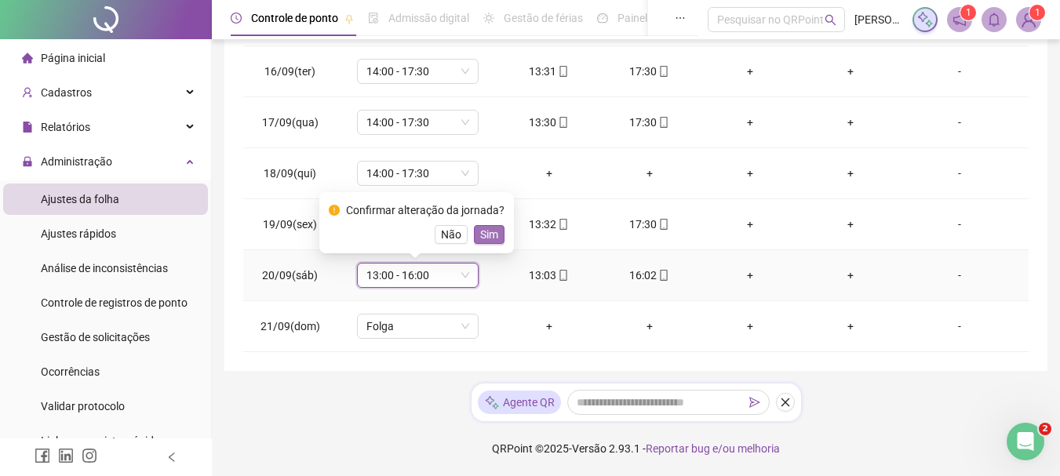
click at [499, 235] on button "Sim" at bounding box center [489, 234] width 31 height 19
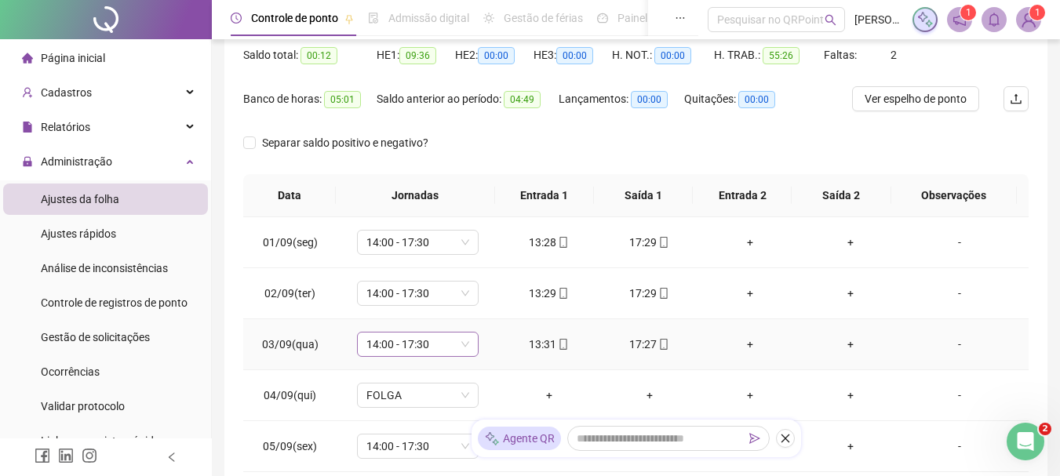
scroll to position [0, 0]
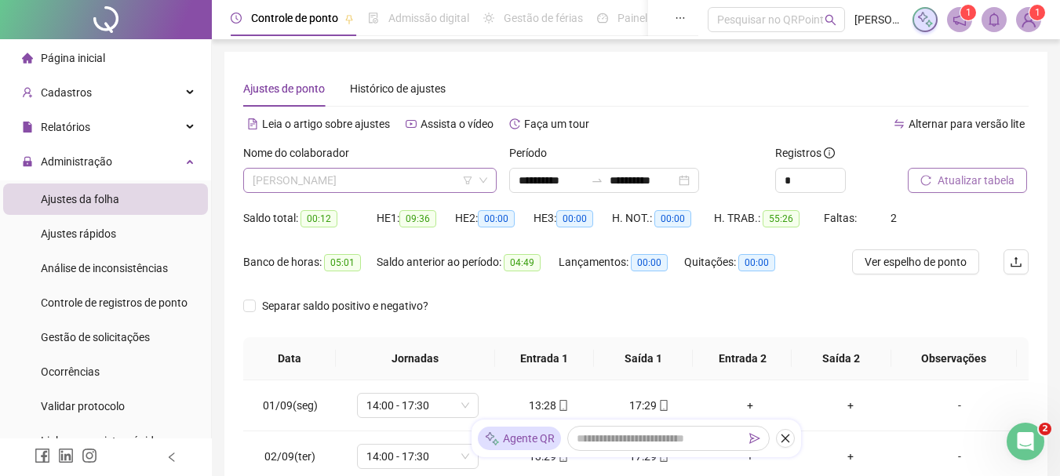
click at [302, 176] on span "[PERSON_NAME]" at bounding box center [370, 181] width 235 height 24
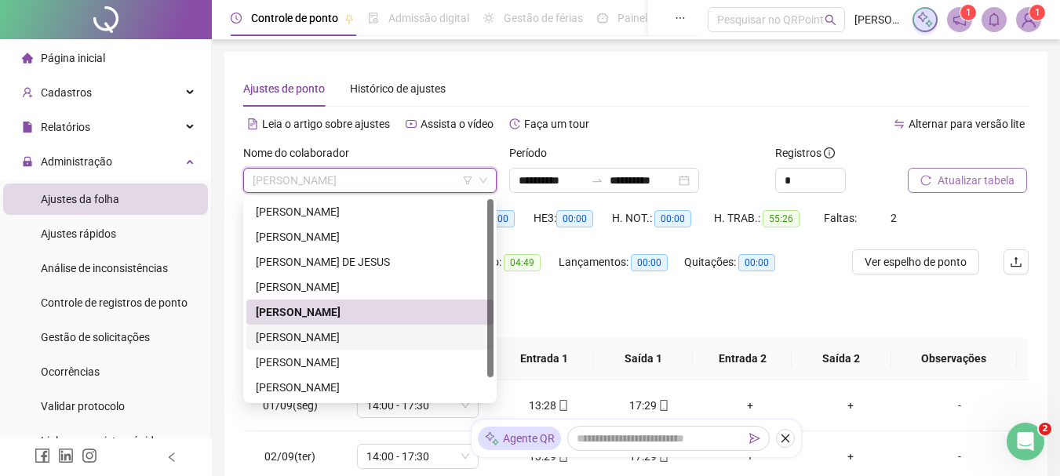
click at [336, 343] on div "[PERSON_NAME]" at bounding box center [370, 337] width 228 height 17
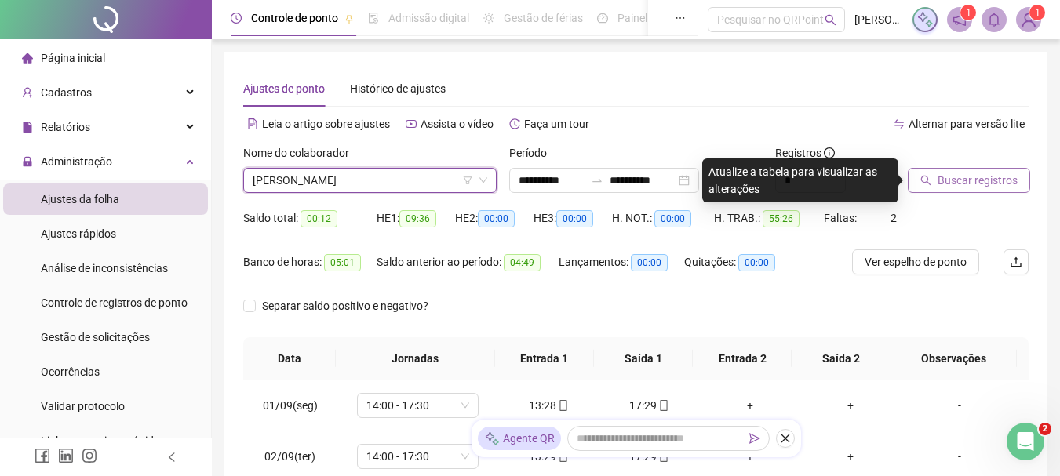
click at [948, 189] on button "Buscar registros" at bounding box center [969, 180] width 122 height 25
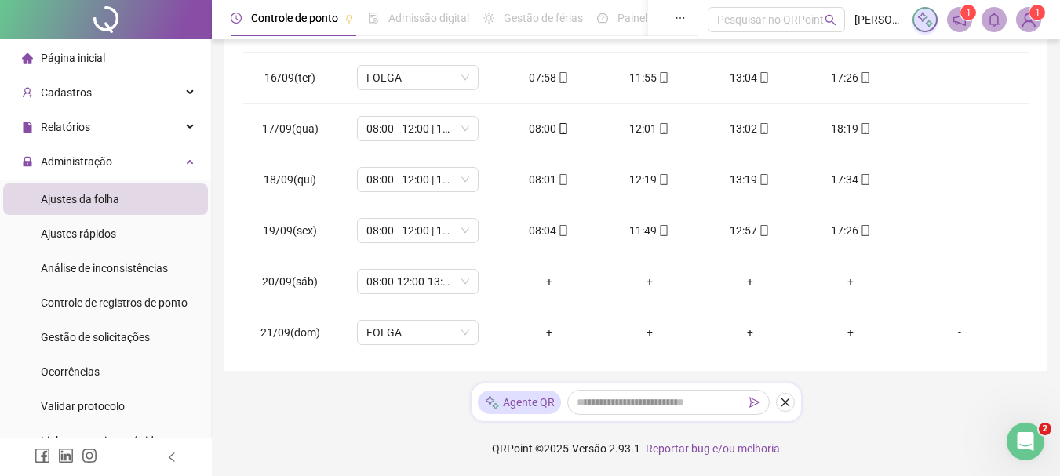
scroll to position [736, 0]
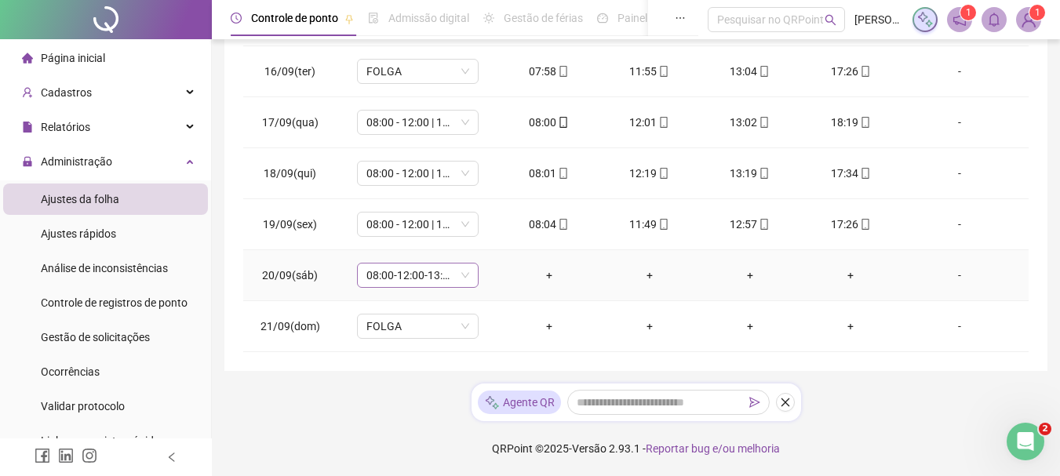
click at [449, 277] on span "08:00-12:00-13:00-17:00" at bounding box center [417, 276] width 103 height 24
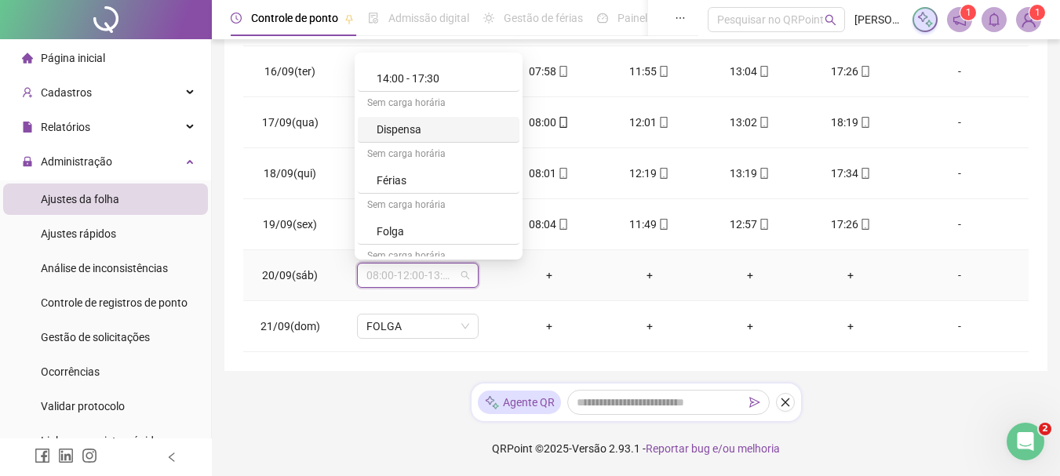
scroll to position [392, 0]
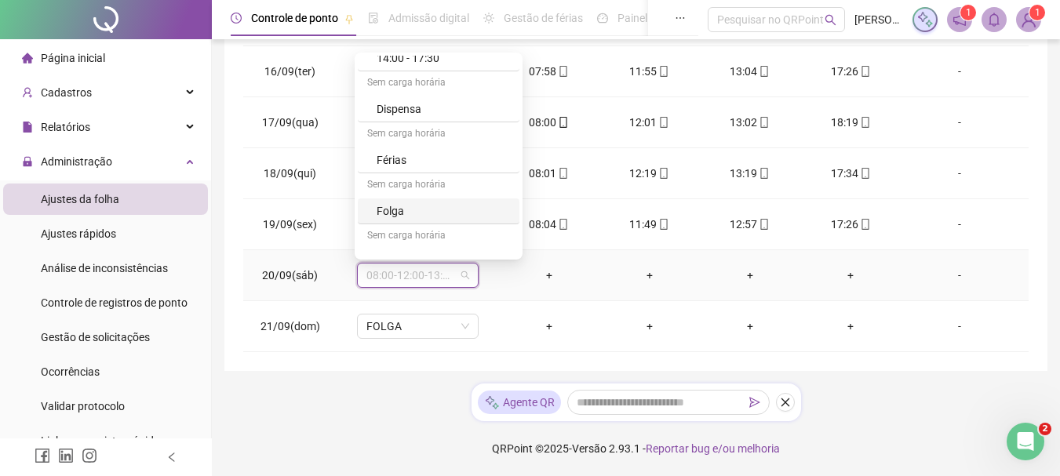
click at [403, 209] on div "Folga" at bounding box center [443, 210] width 133 height 17
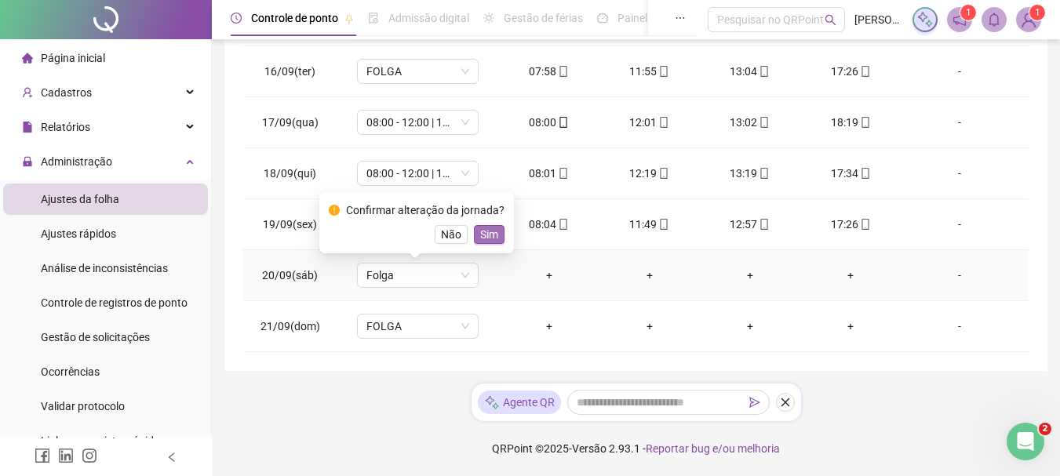
click at [480, 237] on span "Sim" at bounding box center [489, 234] width 18 height 17
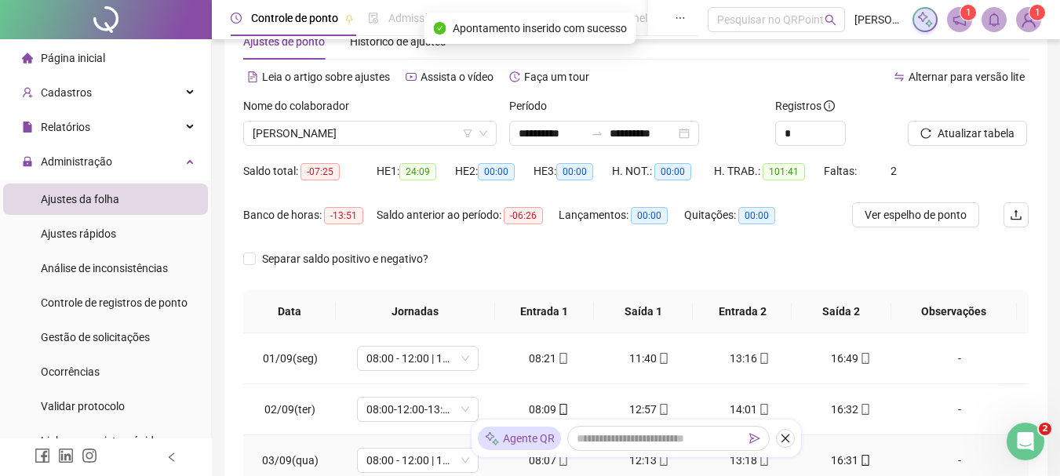
scroll to position [0, 0]
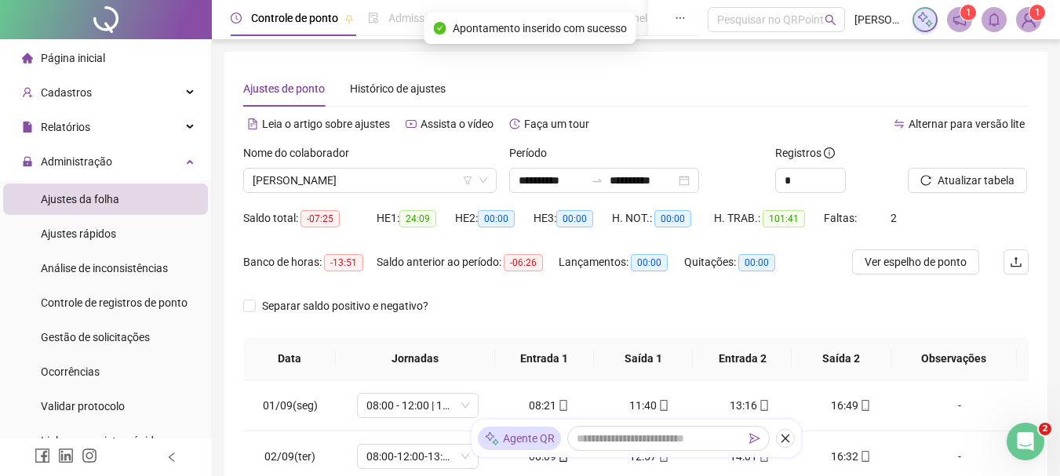
click at [337, 166] on div "Nome do colaborador" at bounding box center [369, 156] width 253 height 24
click at [329, 170] on span "[PERSON_NAME]" at bounding box center [370, 181] width 235 height 24
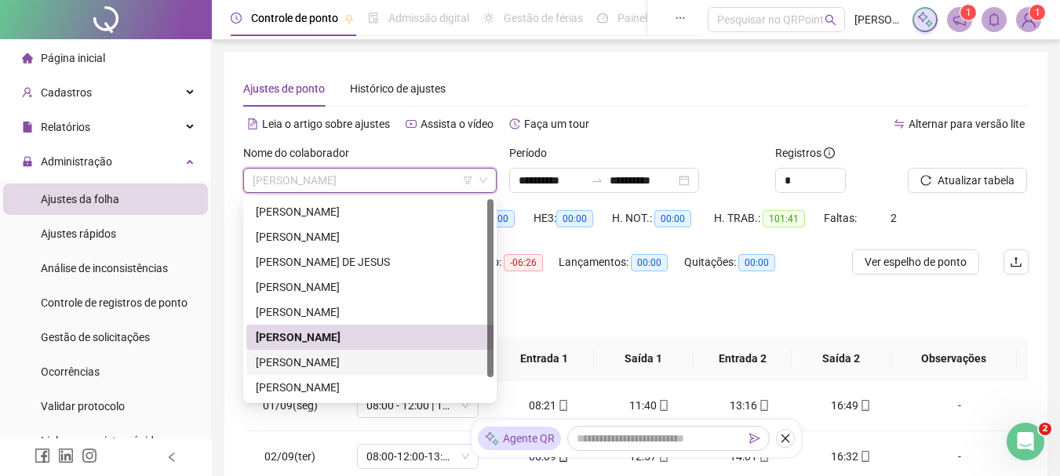
click at [355, 371] on div "[PERSON_NAME] DE [PERSON_NAME]" at bounding box center [369, 362] width 247 height 25
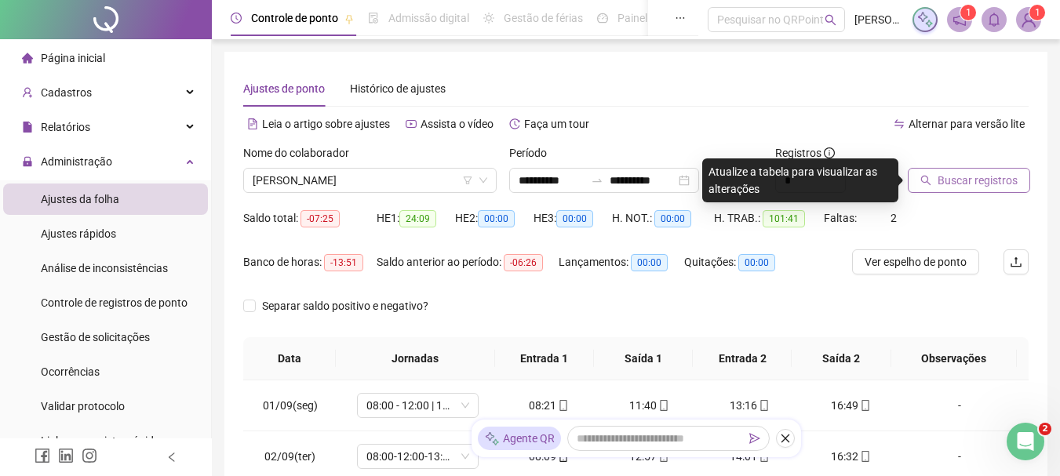
click at [947, 175] on span "Buscar registros" at bounding box center [977, 180] width 80 height 17
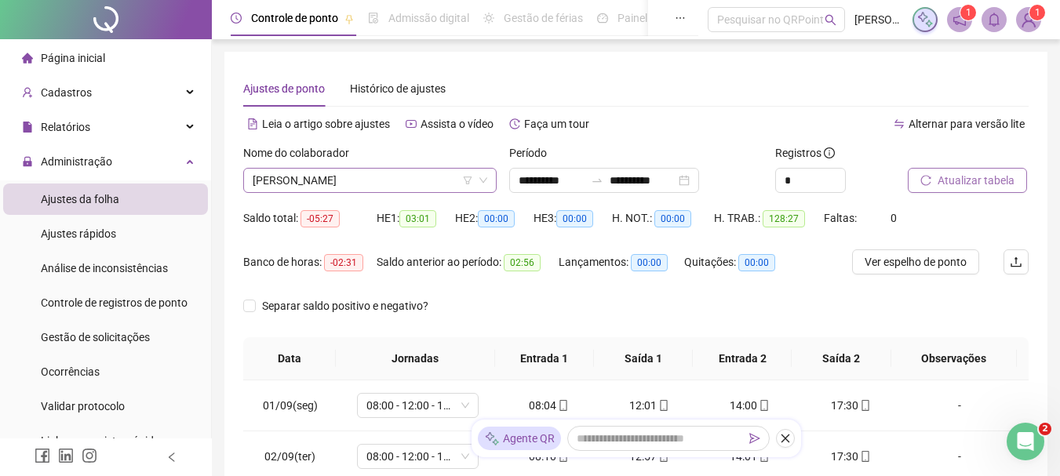
click at [341, 173] on span "[PERSON_NAME] DE [PERSON_NAME]" at bounding box center [370, 181] width 235 height 24
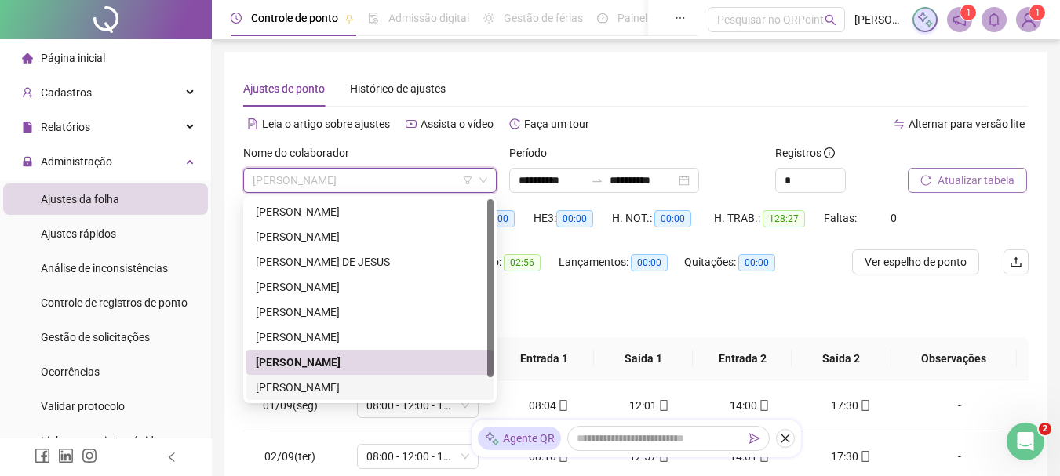
click at [344, 384] on div "[PERSON_NAME] [PERSON_NAME]" at bounding box center [370, 387] width 228 height 17
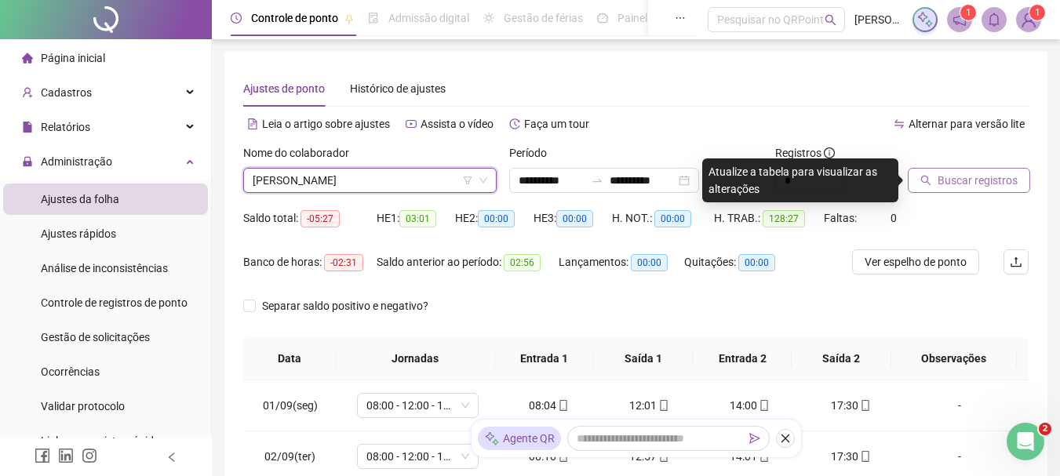
click at [960, 181] on span "Buscar registros" at bounding box center [977, 180] width 80 height 17
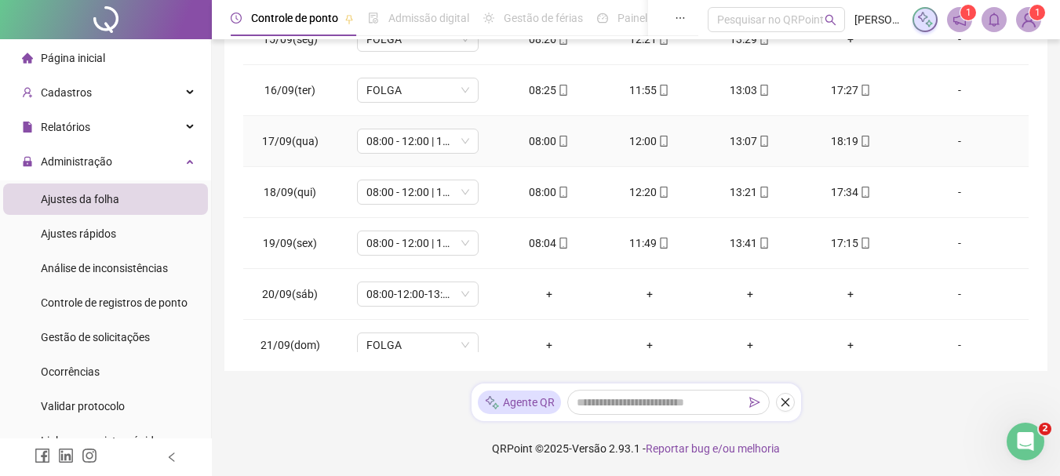
scroll to position [736, 0]
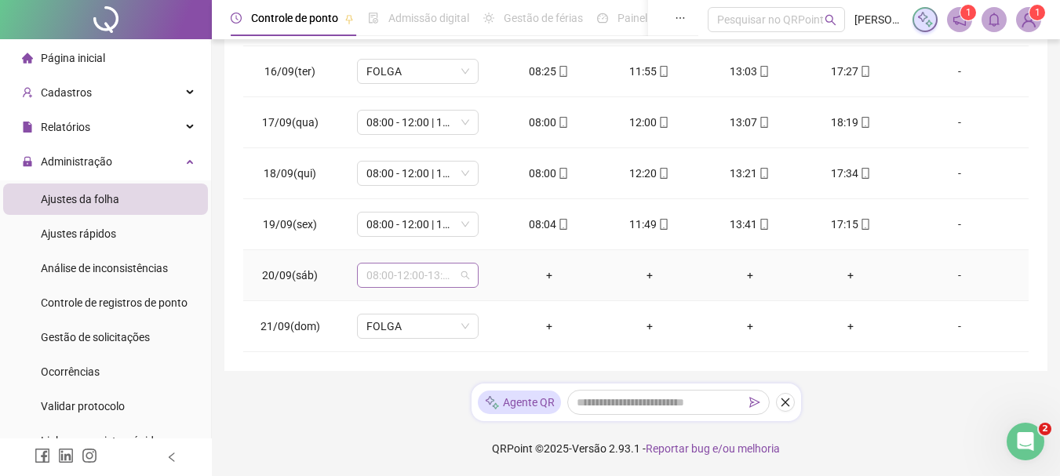
click at [420, 272] on span "08:00-12:00-13:00-17:00" at bounding box center [417, 276] width 103 height 24
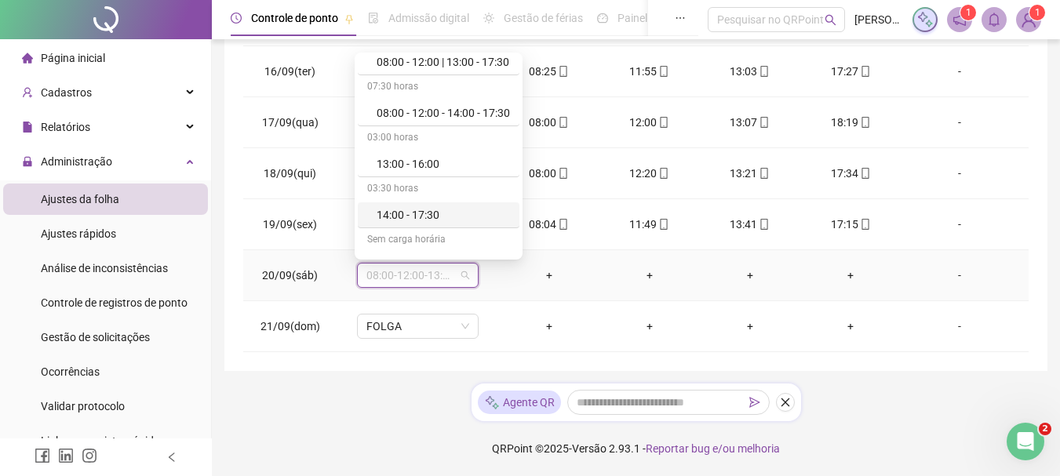
scroll to position [392, 0]
click at [412, 198] on div "Sem carga horária" at bounding box center [439, 185] width 162 height 25
click at [406, 202] on div "Folga" at bounding box center [443, 210] width 133 height 17
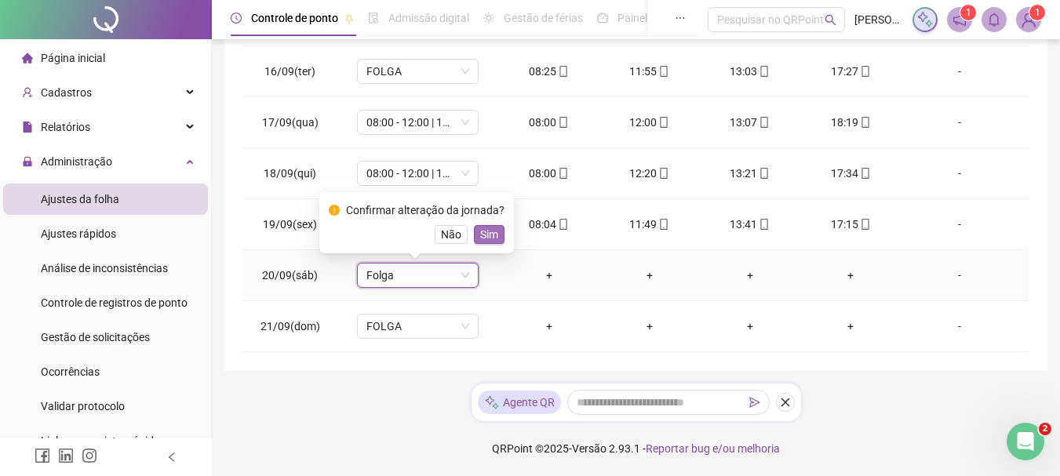
click at [480, 236] on span "Sim" at bounding box center [489, 234] width 18 height 17
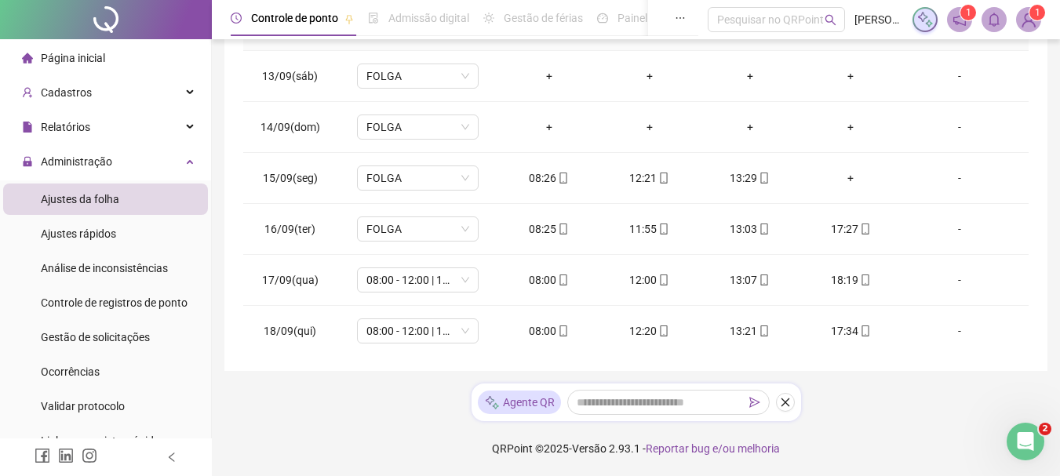
scroll to position [579, 0]
click at [437, 184] on span "FOLGA" at bounding box center [417, 178] width 103 height 24
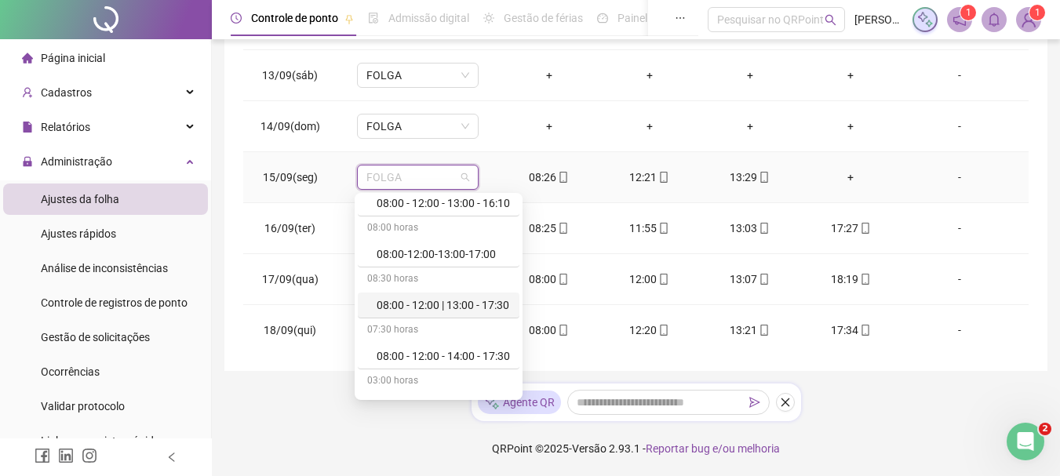
scroll to position [157, 0]
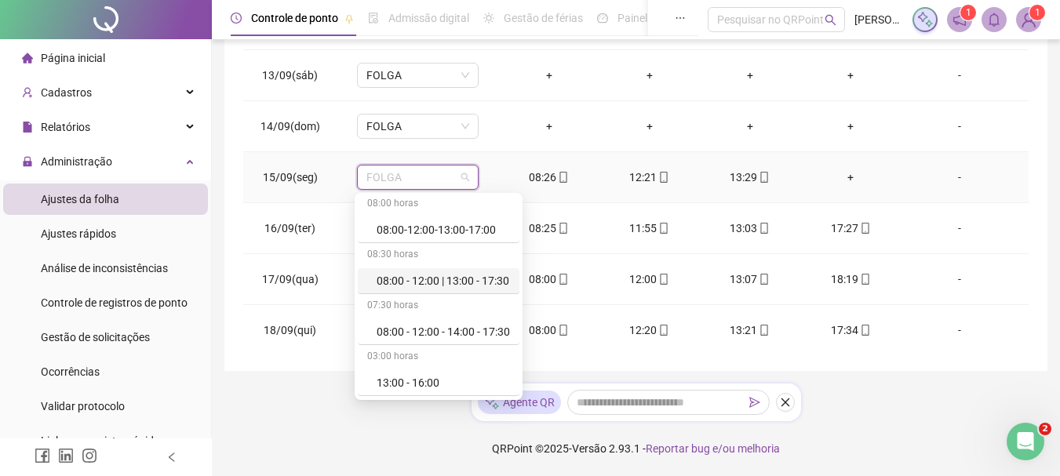
click at [476, 281] on div "08:00 - 12:00 | 13:00 - 17:30" at bounding box center [443, 280] width 133 height 17
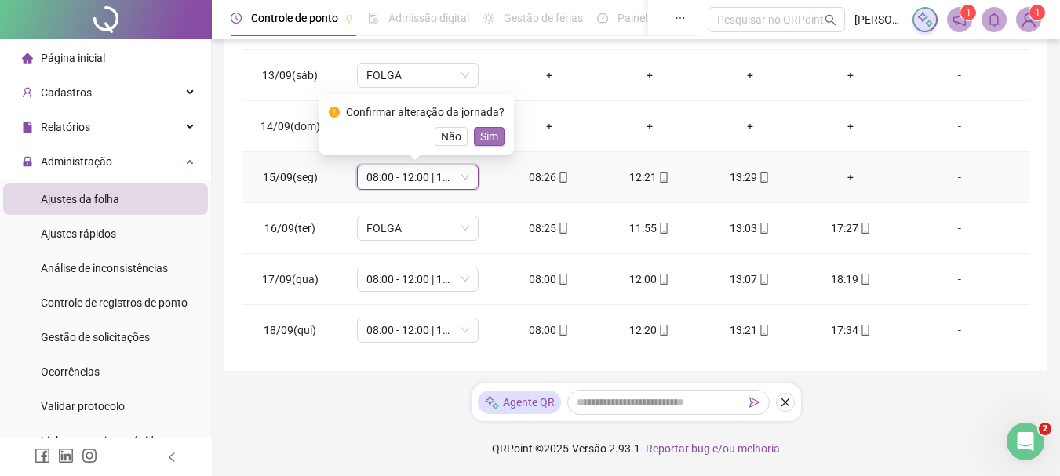
click at [489, 136] on span "Sim" at bounding box center [489, 136] width 18 height 17
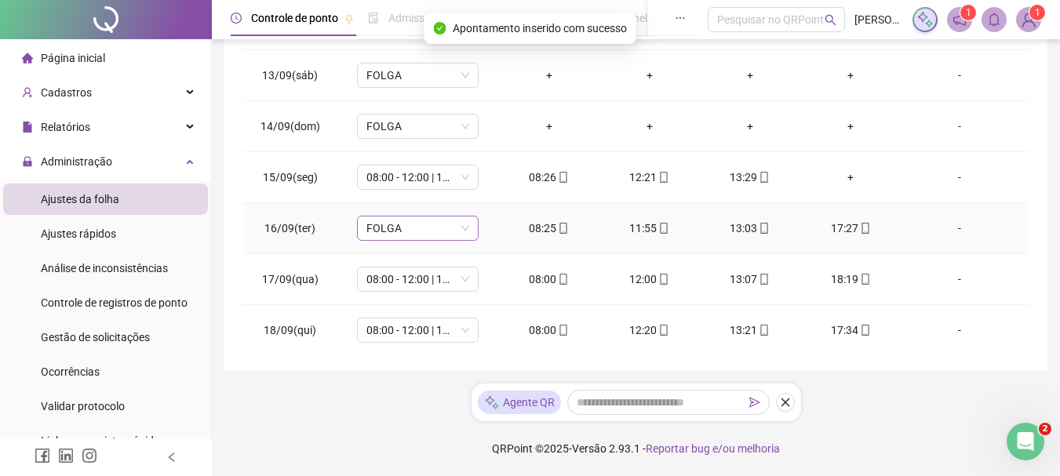
click at [446, 236] on span "FOLGA" at bounding box center [417, 228] width 103 height 24
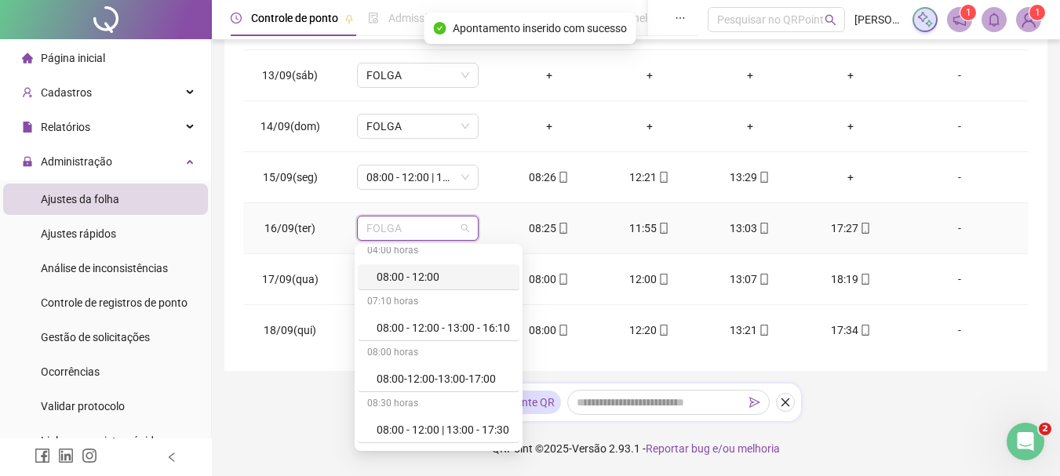
scroll to position [78, 0]
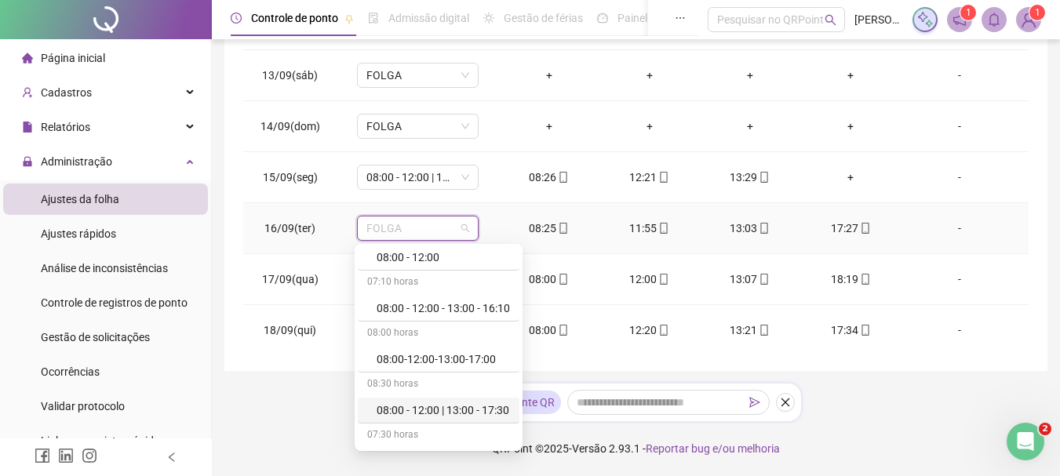
click at [474, 409] on div "08:00 - 12:00 | 13:00 - 17:30" at bounding box center [443, 410] width 133 height 17
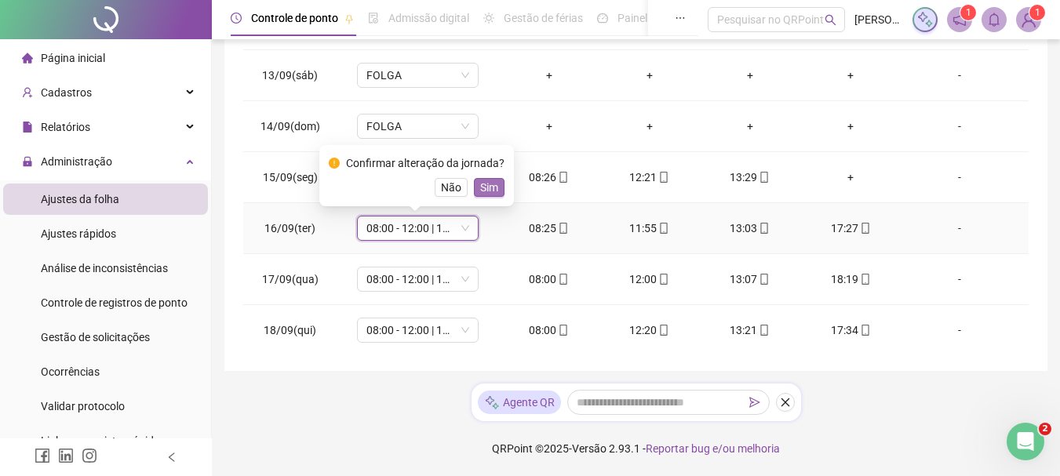
click at [490, 186] on span "Sim" at bounding box center [489, 187] width 18 height 17
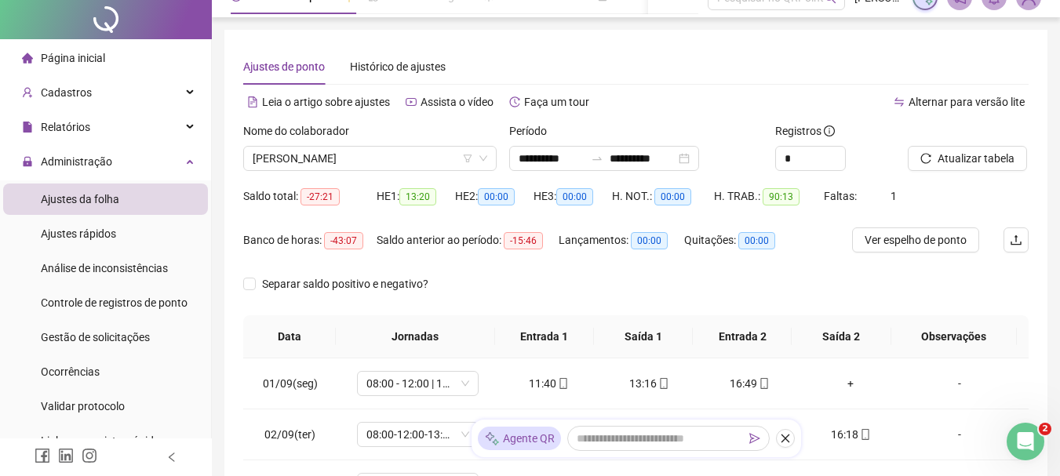
scroll to position [0, 0]
